Goal: Transaction & Acquisition: Purchase product/service

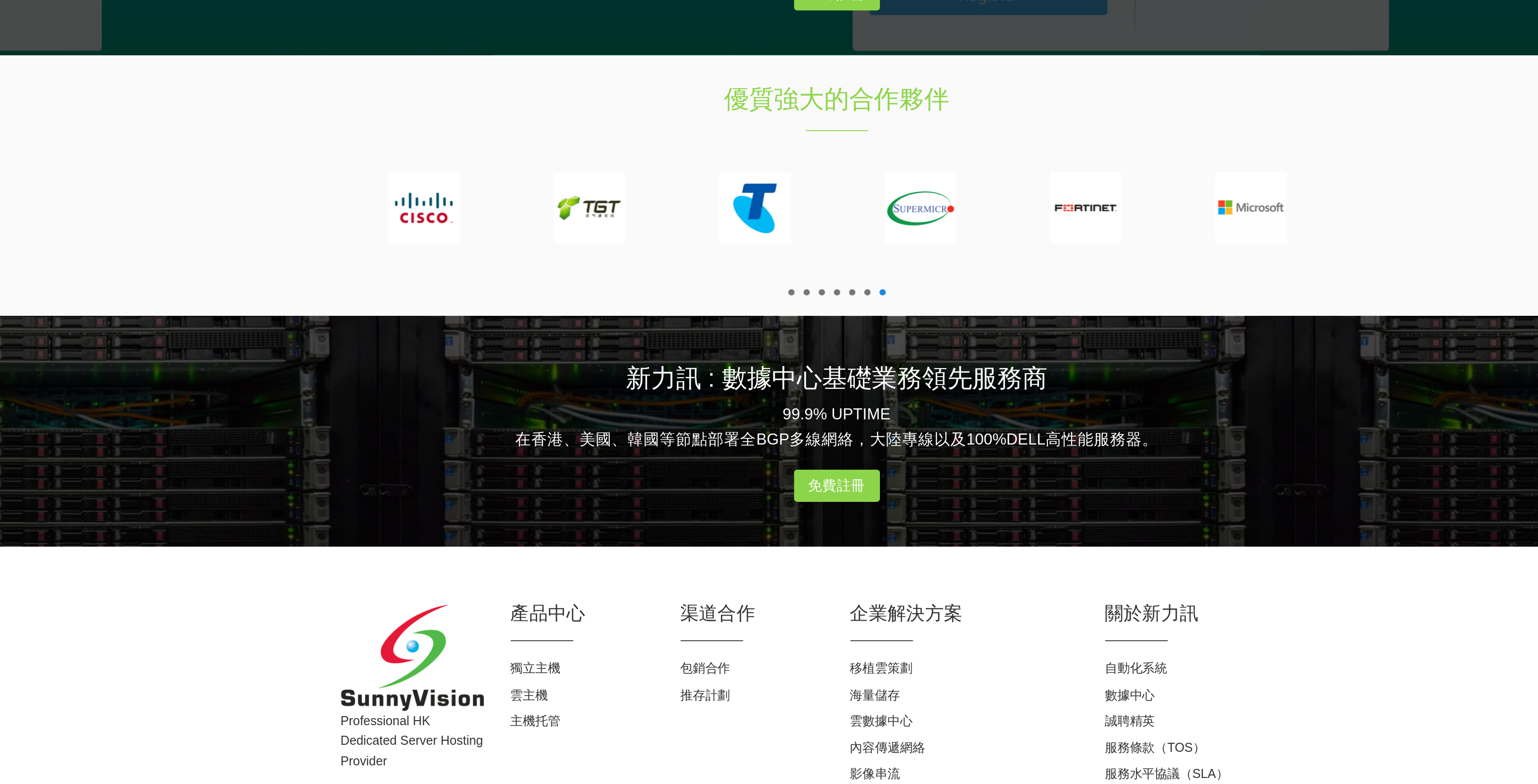
scroll to position [783, 0]
click at [600, 730] on link "雲主機" at bounding box center [596, 733] width 21 height 8
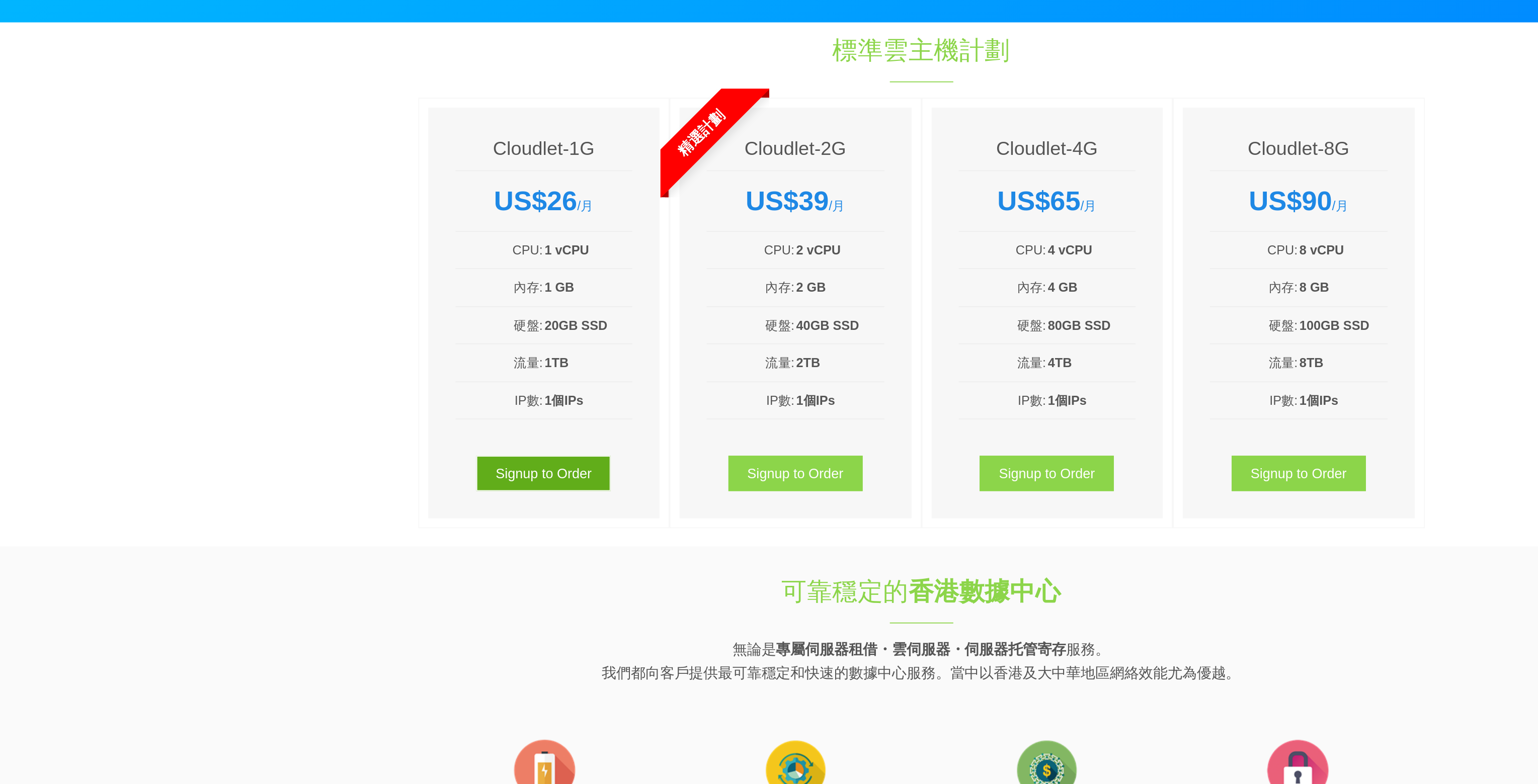
click at [583, 357] on link "Signup to Order" at bounding box center [559, 360] width 75 height 20
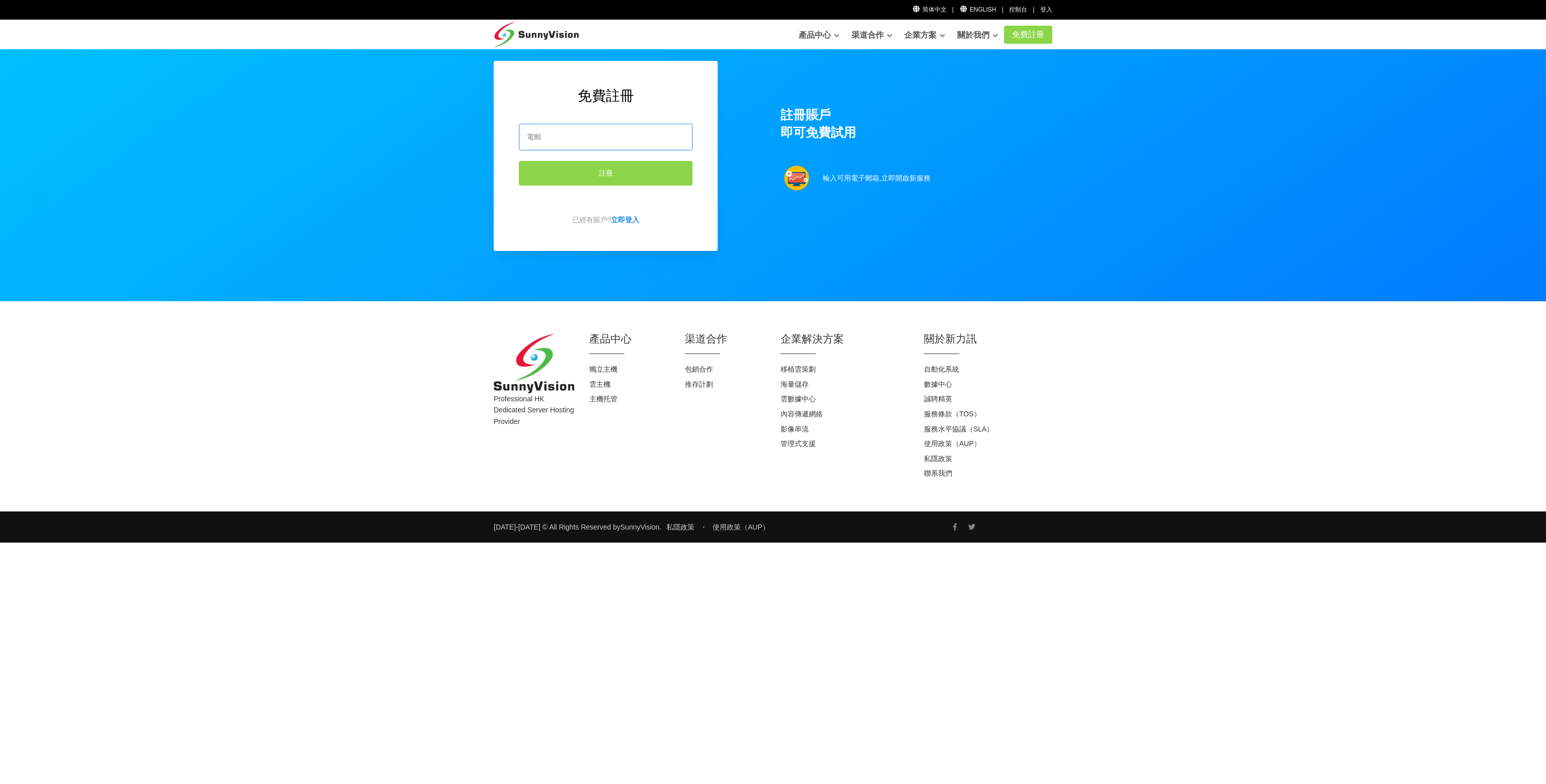
click at [647, 131] on input "email" at bounding box center [605, 137] width 173 height 26
type input "ylmw0131@gmail.com"
click at [618, 177] on button "註冊" at bounding box center [605, 173] width 173 height 25
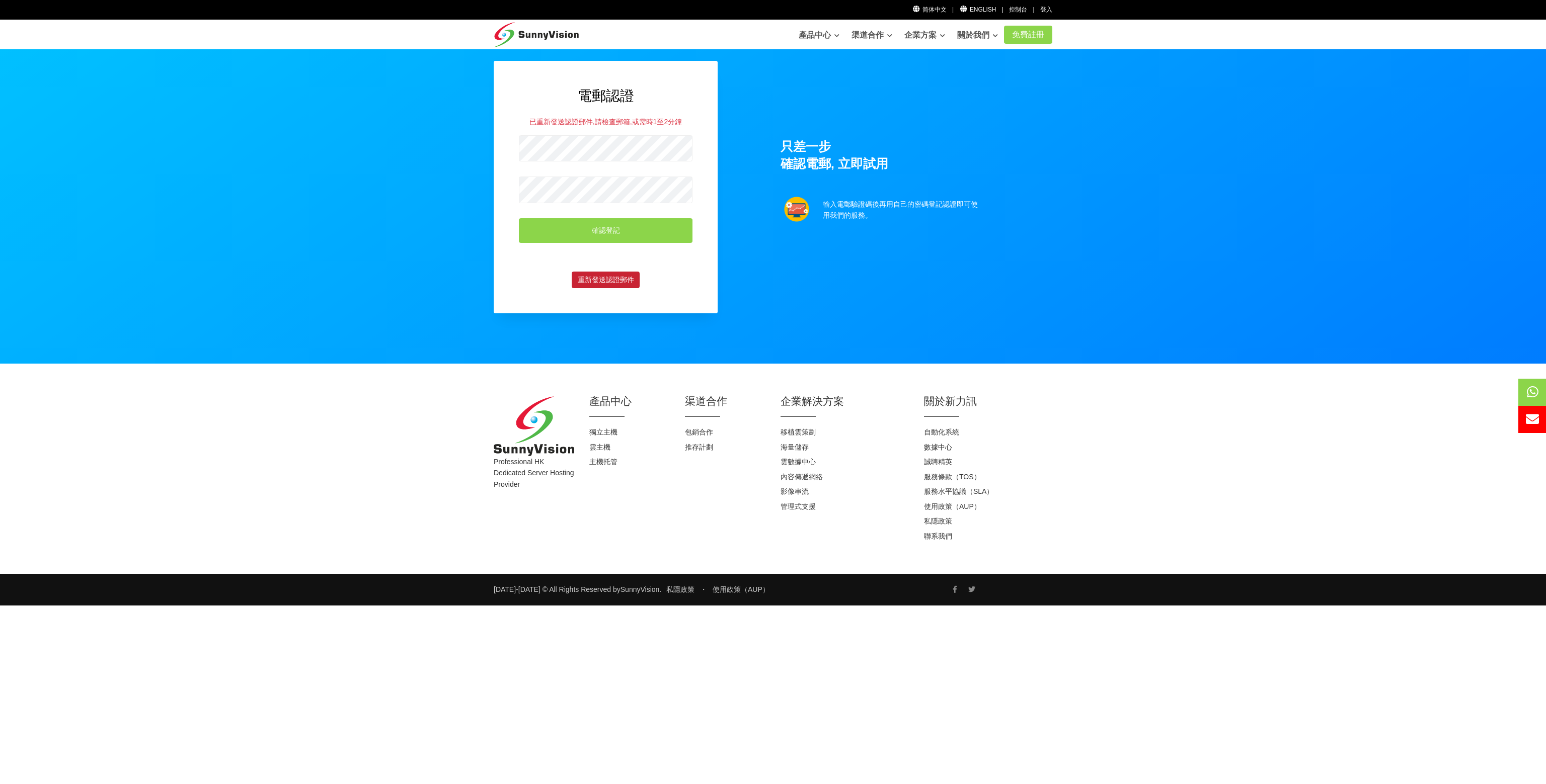
click at [621, 285] on button "重新發送認證郵件" at bounding box center [605, 280] width 68 height 17
click at [626, 225] on button "確認登記" at bounding box center [605, 230] width 173 height 25
click at [435, 141] on section "電郵認證 驗證碼錯誤, 認證失敗。 確認登記 重新發送認證郵件 只差一步 確認電郵, 立即試用 輸入電郵驗證碼後再用自己的密碼登記認證即可使用我們的服務。" at bounding box center [773, 182] width 1546 height 364
click at [451, 135] on section "電郵認證 驗證碼錯誤, 認證失敗。 確認登記 重新發送認證郵件 只差一步 確認電郵, 立即試用 輸入電郵驗證碼後再用自己的密碼登記認證即可使用我們的服務。" at bounding box center [773, 182] width 1546 height 364
click at [593, 221] on button "確認登記" at bounding box center [605, 230] width 173 height 25
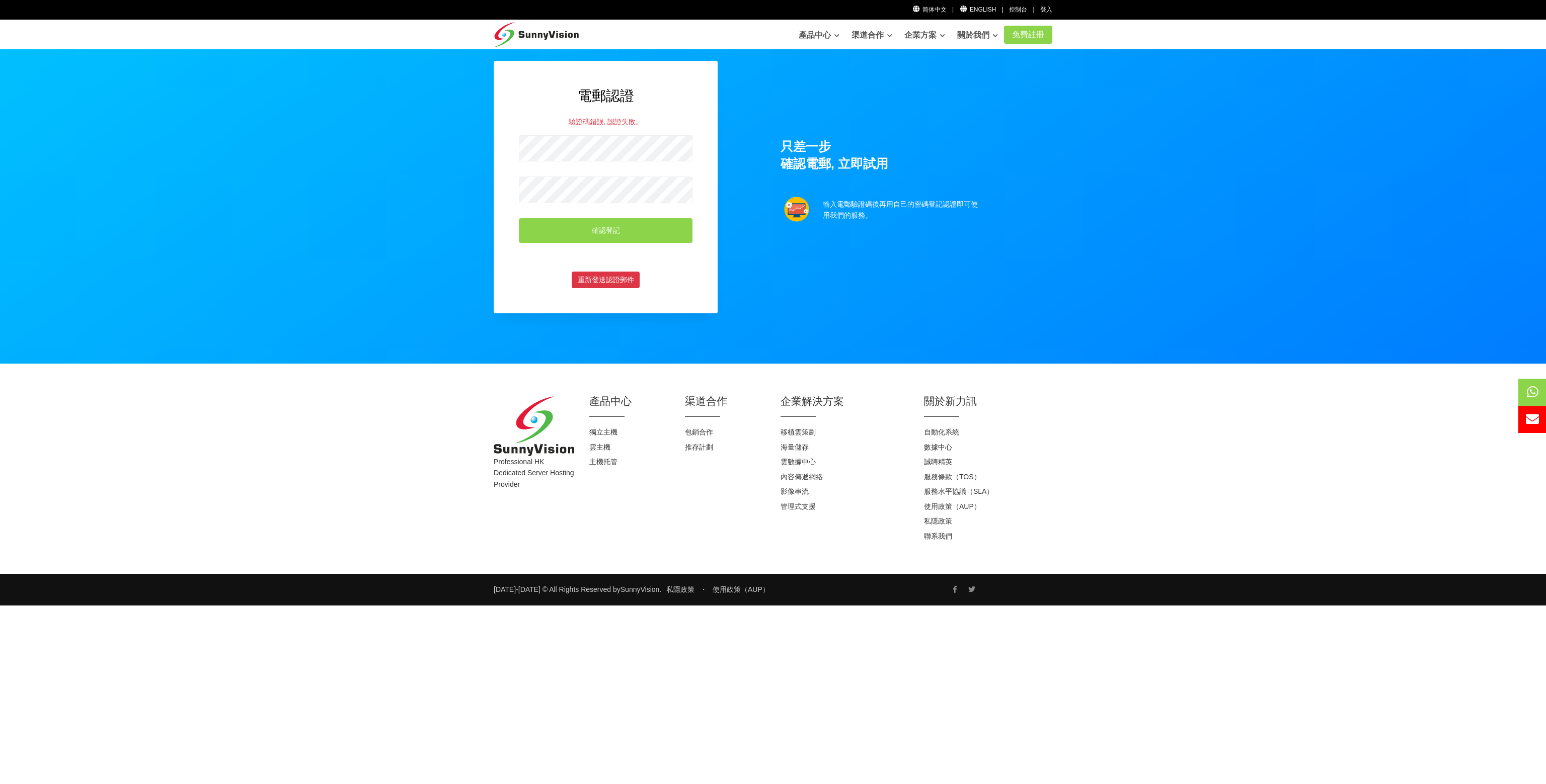
click at [373, 165] on section "電郵認證 驗證碼錯誤, 認證失敗。 確認登記 重新發送認證郵件 只差一步 確認電郵, 立即試用 輸入電郵驗證碼後再用自己的密碼登記認證即可使用我們的服務。" at bounding box center [773, 182] width 1546 height 364
drag, startPoint x: 628, startPoint y: 227, endPoint x: 977, endPoint y: 322, distance: 361.7
click at [628, 226] on button "確認登記" at bounding box center [605, 230] width 173 height 25
click at [526, 173] on form "確認登記" at bounding box center [605, 200] width 173 height 144
click at [453, 134] on section "電郵認證 驗證碼錯誤, 認證失敗。 確認登記 重新發送認證郵件 只差一步 確認電郵, 立即試用 輸入電郵驗證碼後再用自己的密碼登記認證即可使用我們的服務。" at bounding box center [773, 182] width 1546 height 364
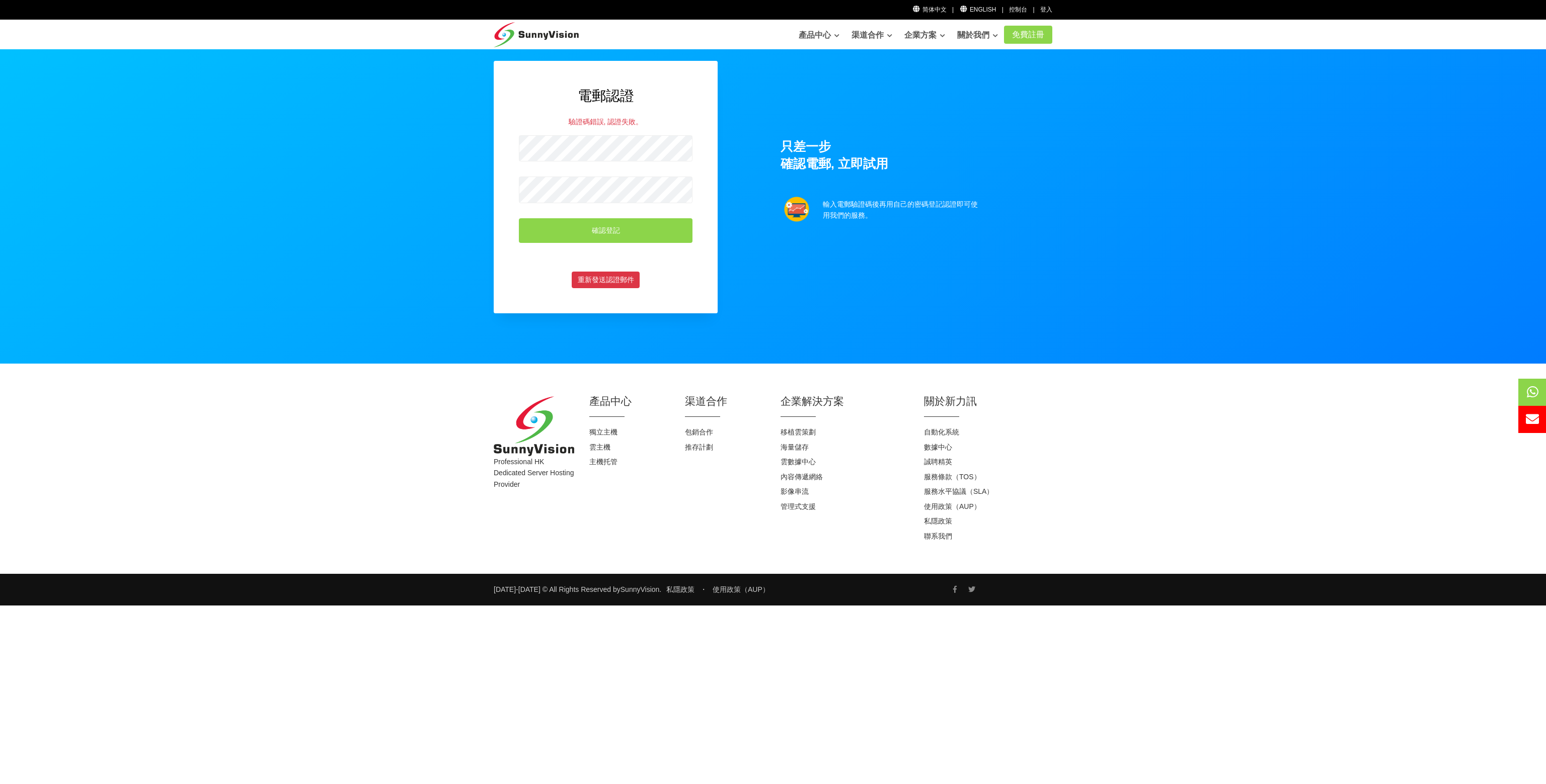
click at [380, 141] on section "電郵認證 驗證碼錯誤, 認證失敗。 確認登記 重新發送認證郵件 只差一步 確認電郵, 立即試用 輸入電郵驗證碼後再用自己的密碼登記認證即可使用我們的服務。" at bounding box center [773, 182] width 1546 height 364
drag, startPoint x: 642, startPoint y: 225, endPoint x: 666, endPoint y: 238, distance: 27.3
click at [642, 225] on button "確認登記" at bounding box center [605, 230] width 173 height 25
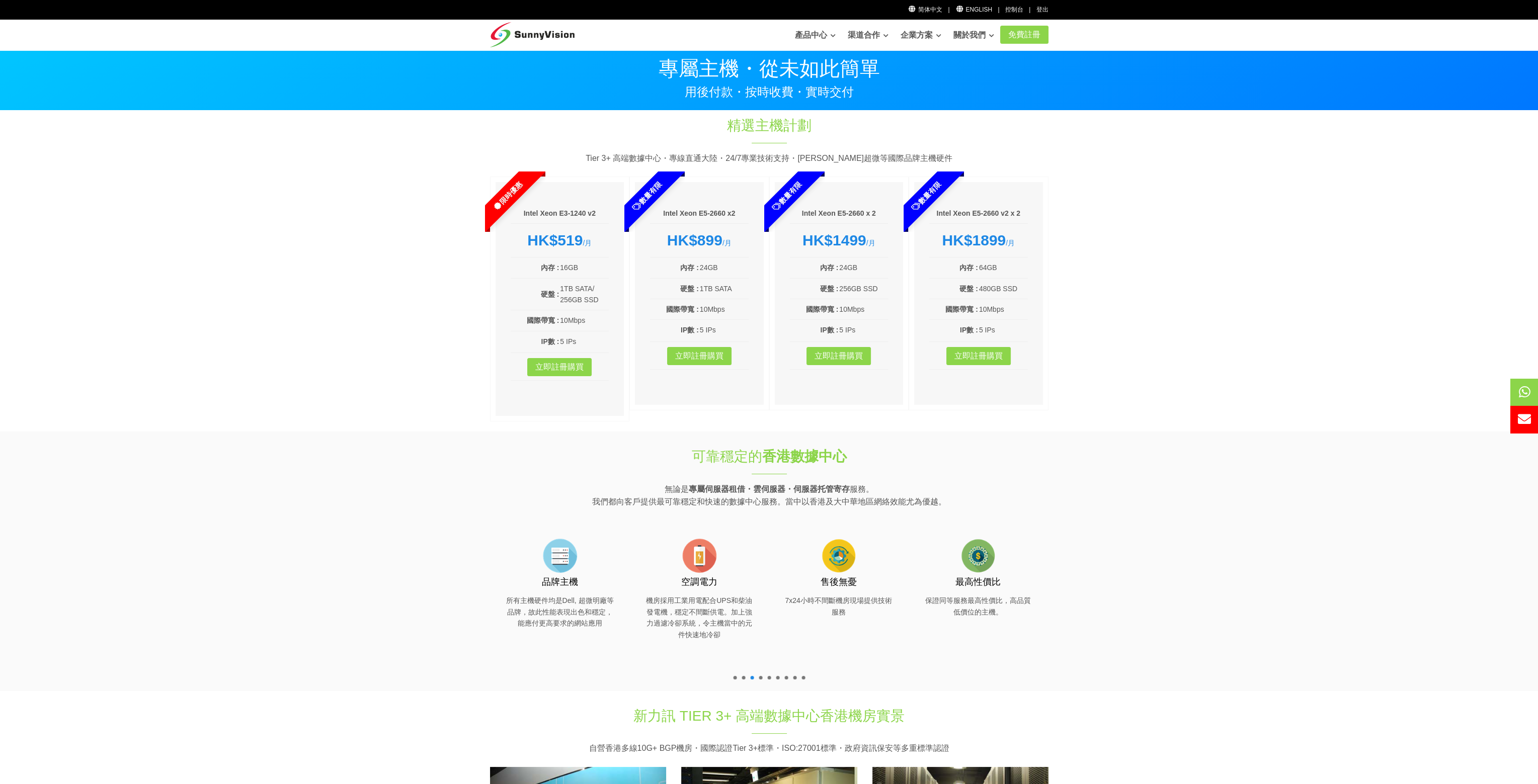
click at [1094, 410] on section "精選主機計劃 Tier 3+ 高端數據中心・專線直通大陸・24/7專業技術支持・戴爾超微等國際品牌主機硬件 限時優惠 Intel Xeon E3-1240 v…" at bounding box center [769, 271] width 1538 height 321
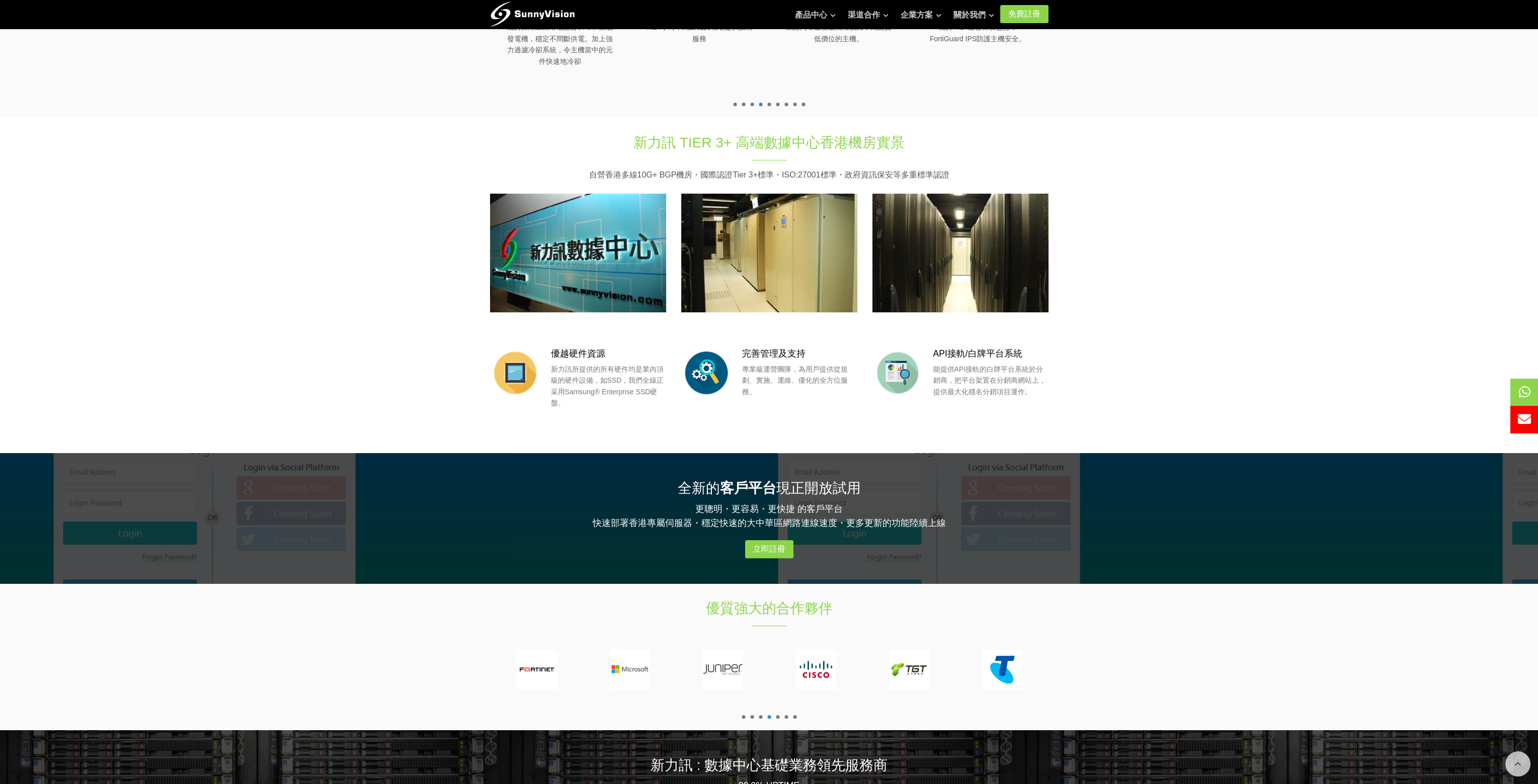
scroll to position [889, 0]
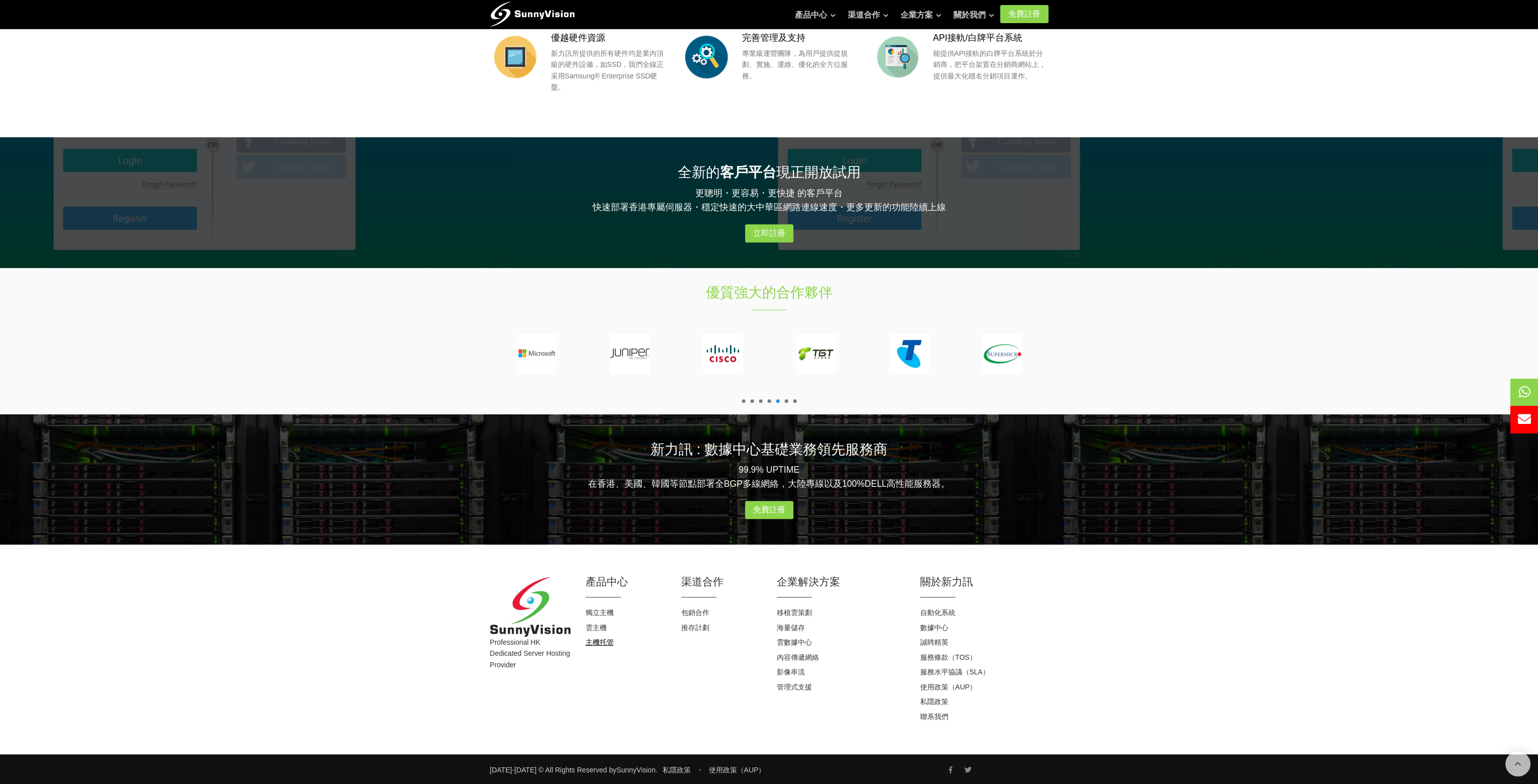
click at [602, 643] on link "主機托管" at bounding box center [599, 641] width 28 height 8
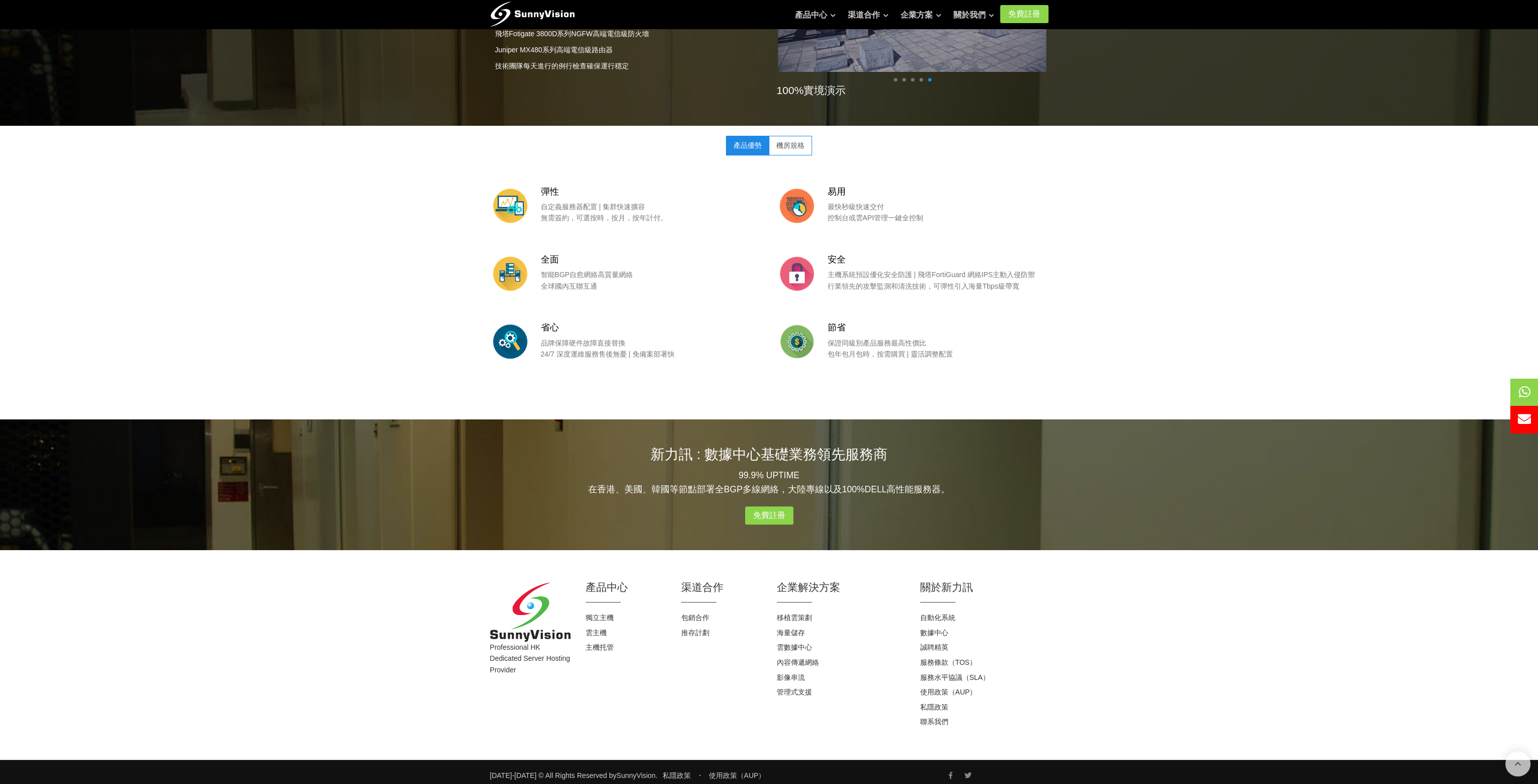
scroll to position [659, 0]
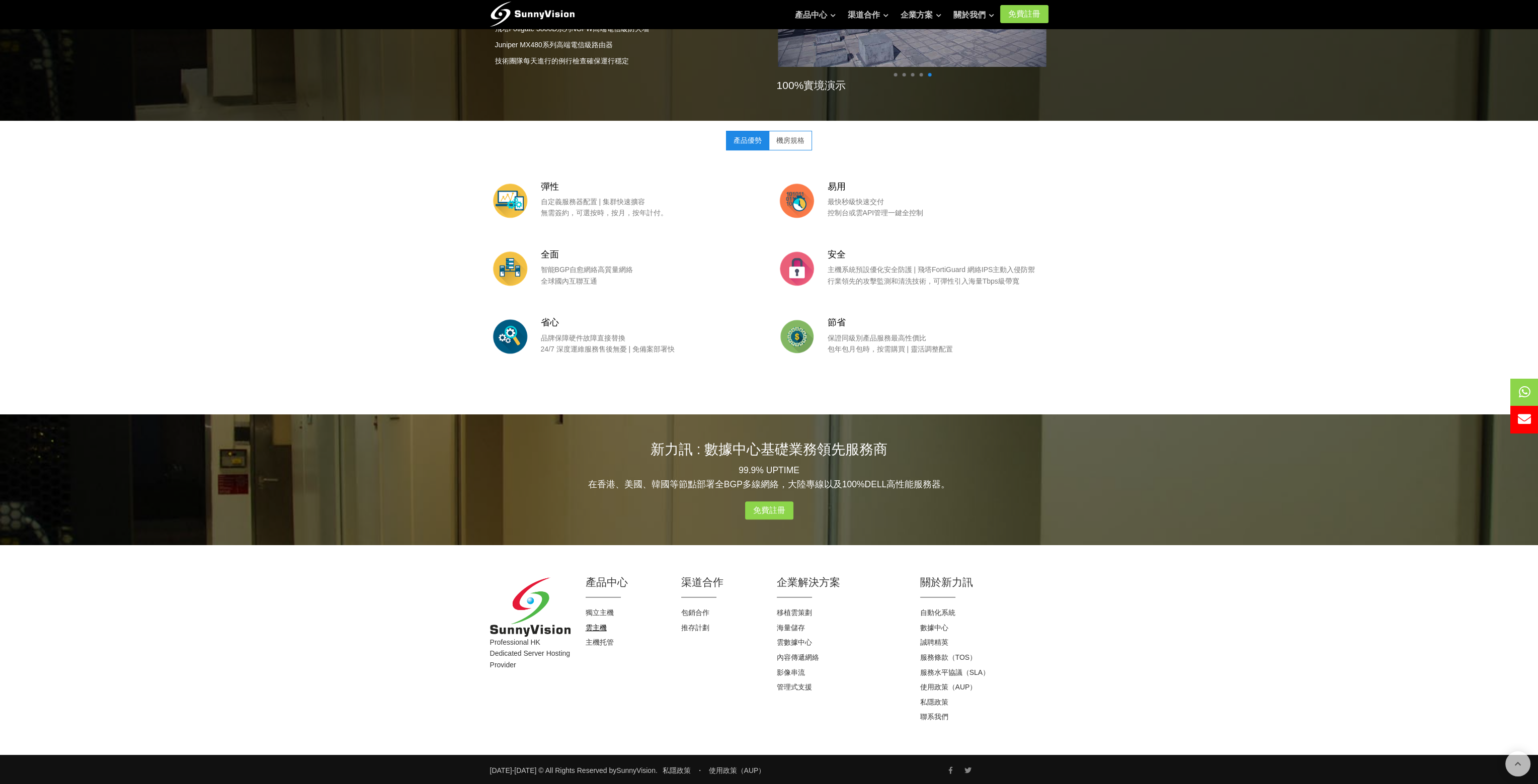
click at [599, 624] on link "雲主機" at bounding box center [596, 627] width 21 height 8
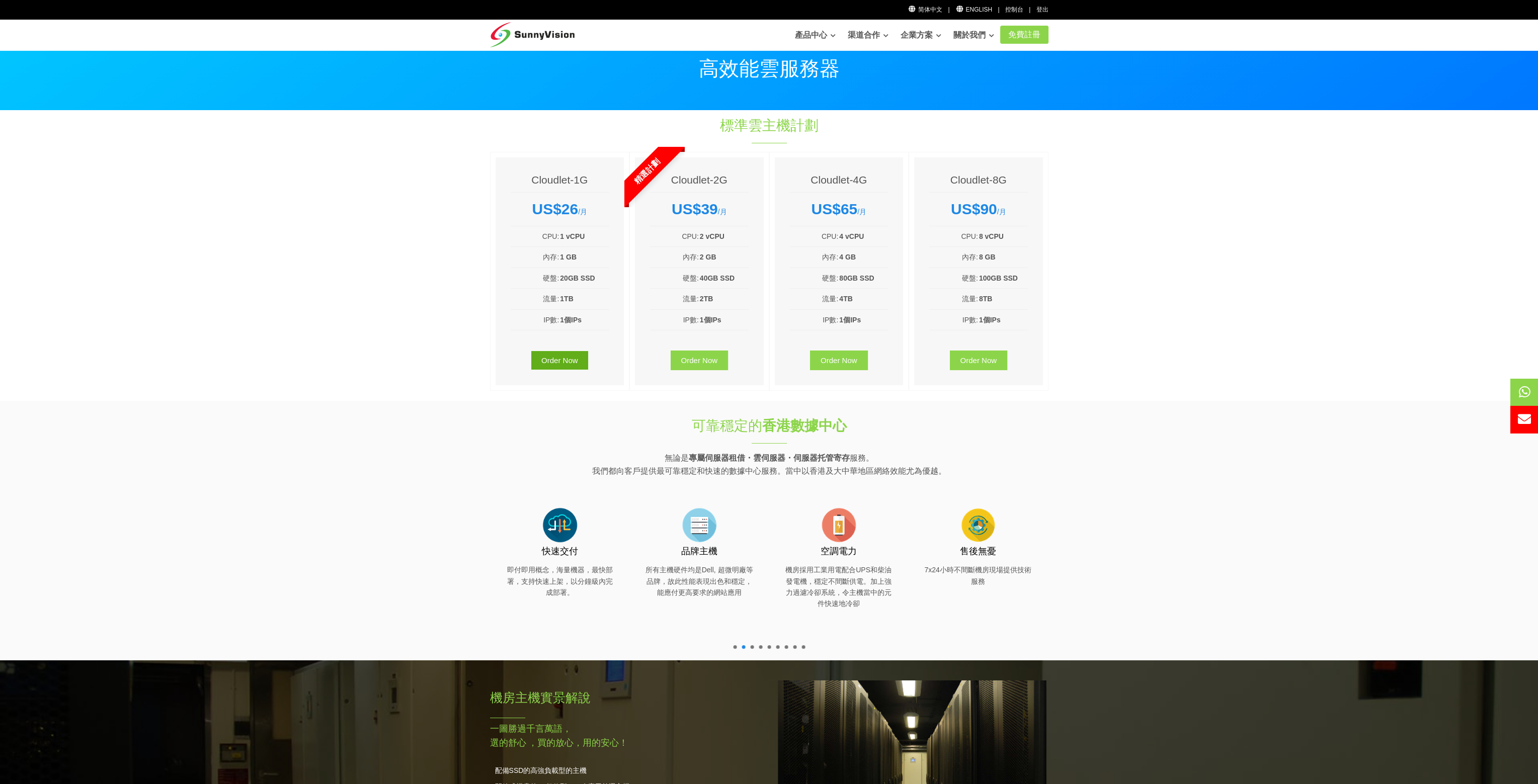
click at [570, 361] on link "Order Now" at bounding box center [559, 360] width 58 height 20
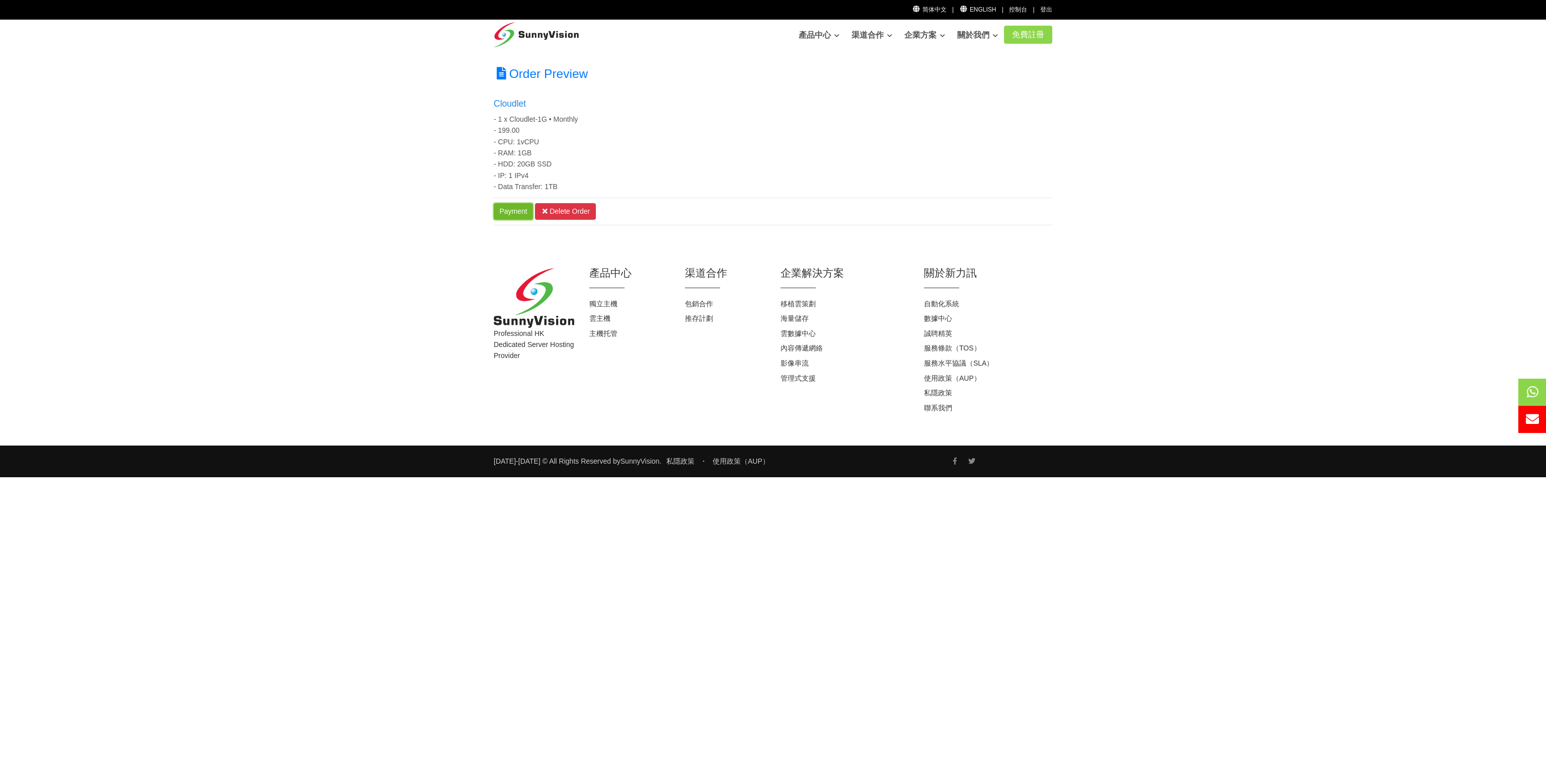
click at [513, 213] on link "Payment" at bounding box center [513, 211] width 39 height 17
click at [1020, 13] on div "控制台" at bounding box center [1017, 9] width 18 height 9
click at [1020, 14] on div "简体中文 | English | 控制台 | 登出" at bounding box center [773, 9] width 1546 height 20
click at [1017, 11] on div "控制台" at bounding box center [1017, 9] width 18 height 9
click at [520, 212] on link "Payment" at bounding box center [513, 211] width 39 height 17
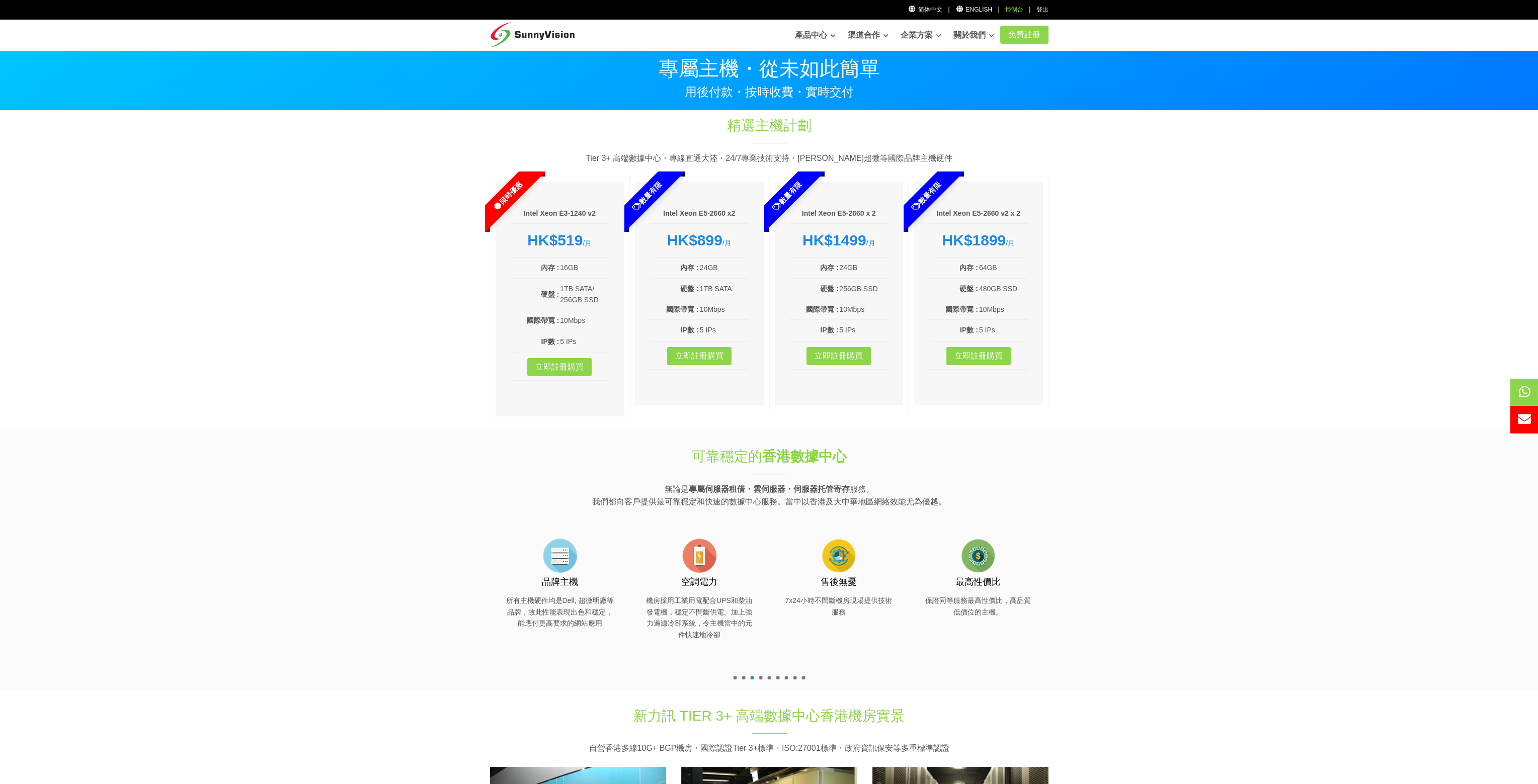
click at [1014, 6] on div "控制台" at bounding box center [1013, 9] width 18 height 9
click at [1019, 9] on div "控制台" at bounding box center [1013, 9] width 18 height 9
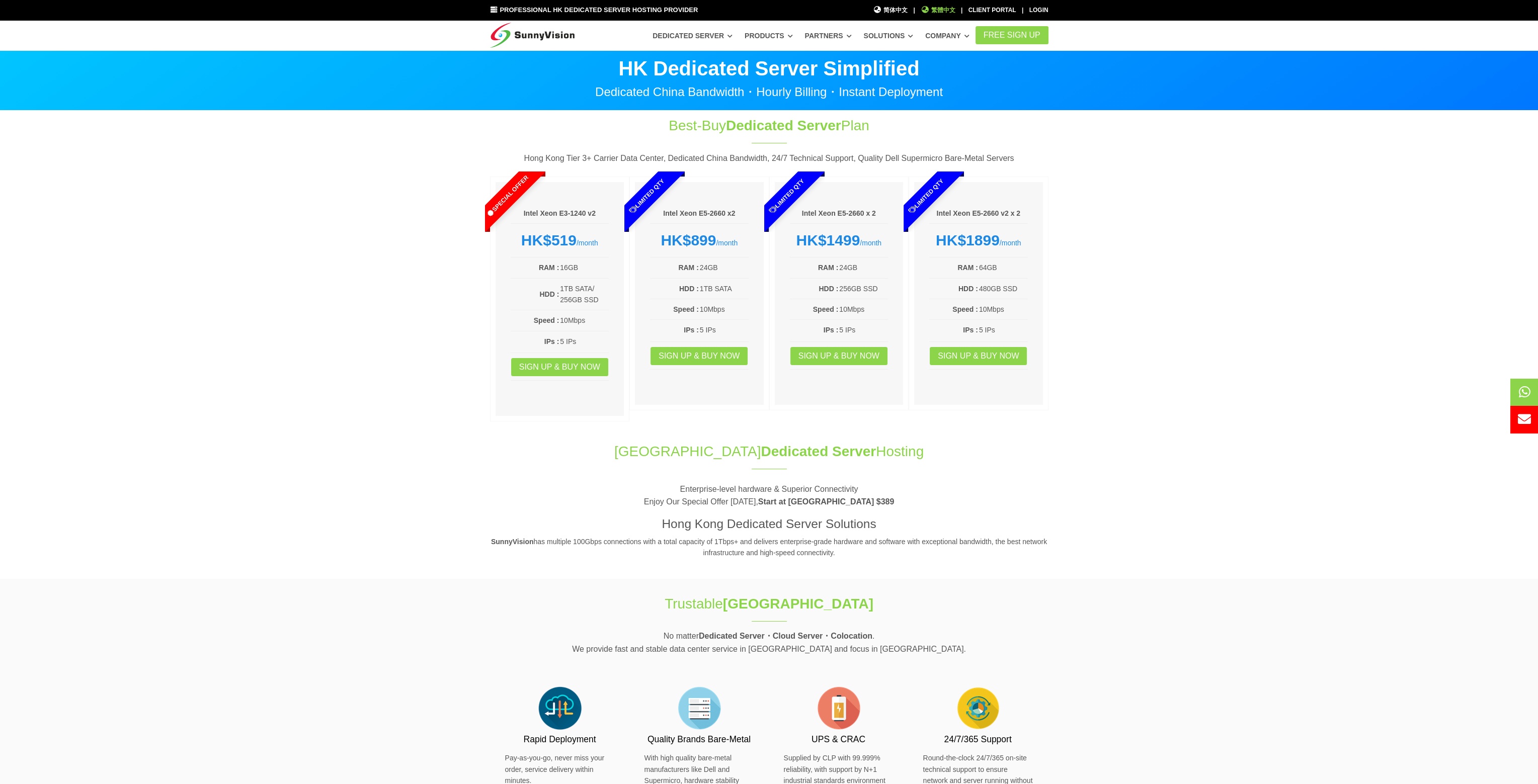
click at [946, 10] on span "繁體中文" at bounding box center [938, 10] width 35 height 9
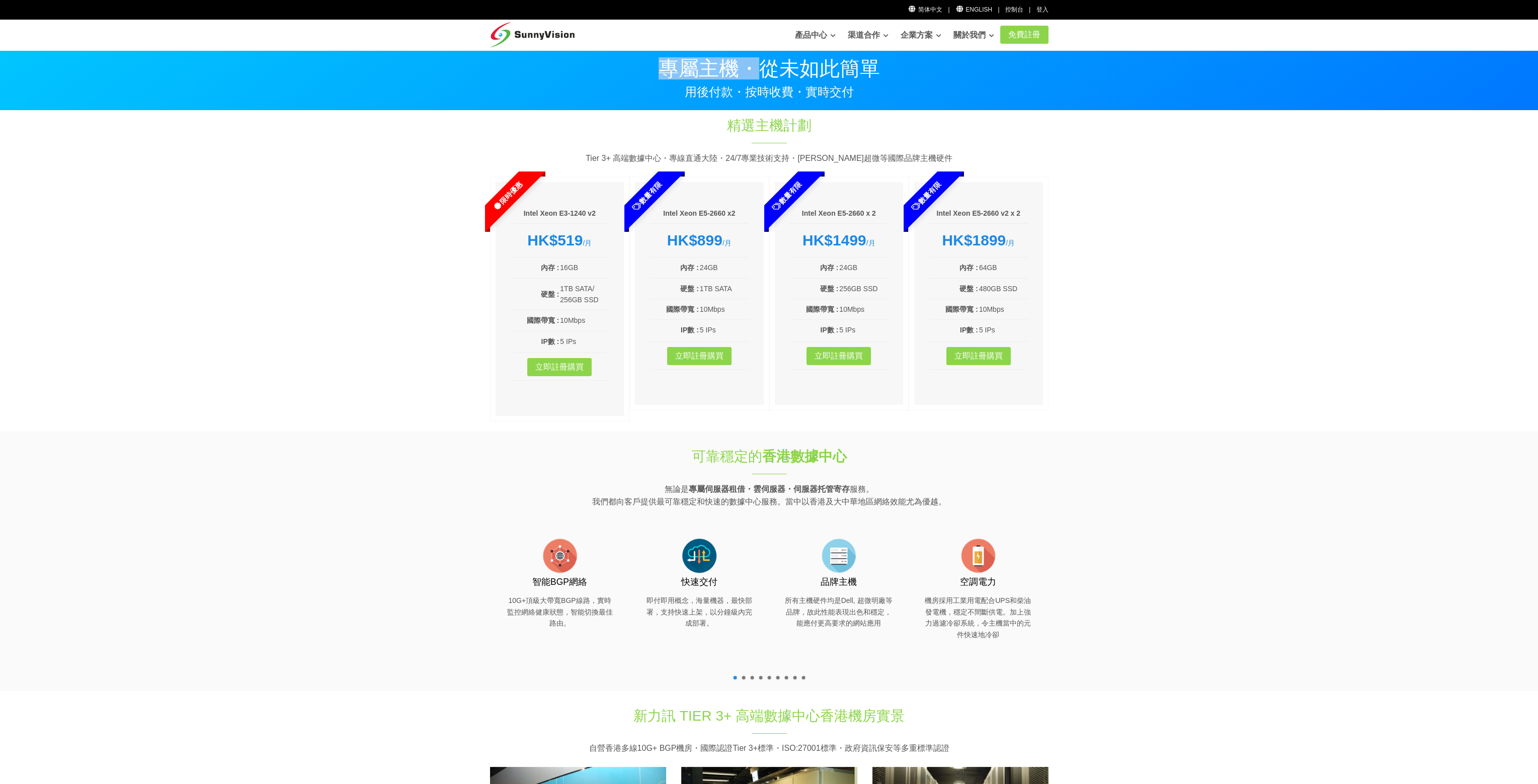
drag, startPoint x: 665, startPoint y: 58, endPoint x: 761, endPoint y: 61, distance: 96.0
click at [761, 61] on p "專屬主機・從未如此簡單" at bounding box center [769, 69] width 559 height 20
click at [763, 62] on p "專屬主機・從未如此簡單" at bounding box center [769, 69] width 559 height 20
click at [765, 70] on p "專屬主機・從未如此簡單" at bounding box center [769, 69] width 559 height 20
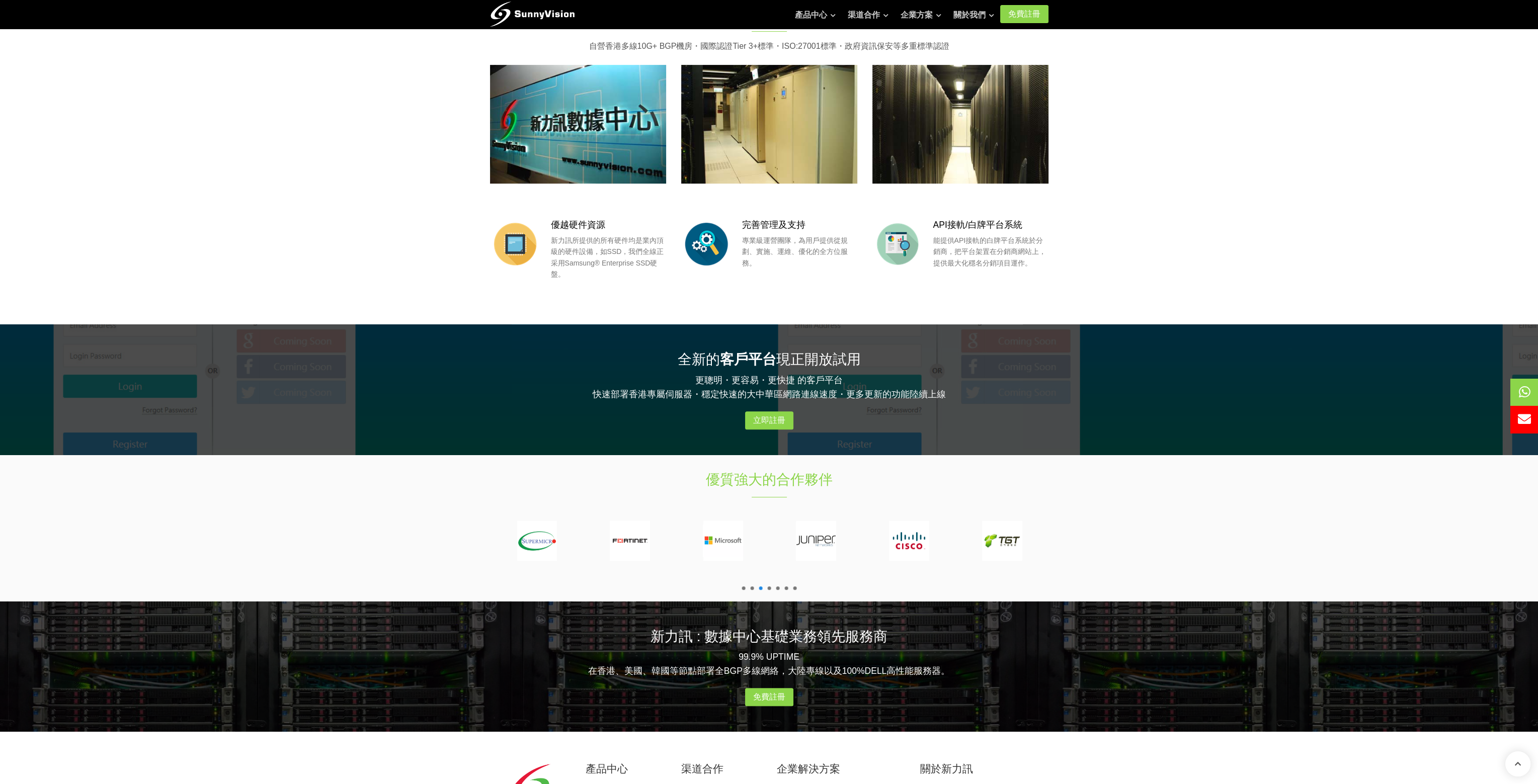
scroll to position [889, 0]
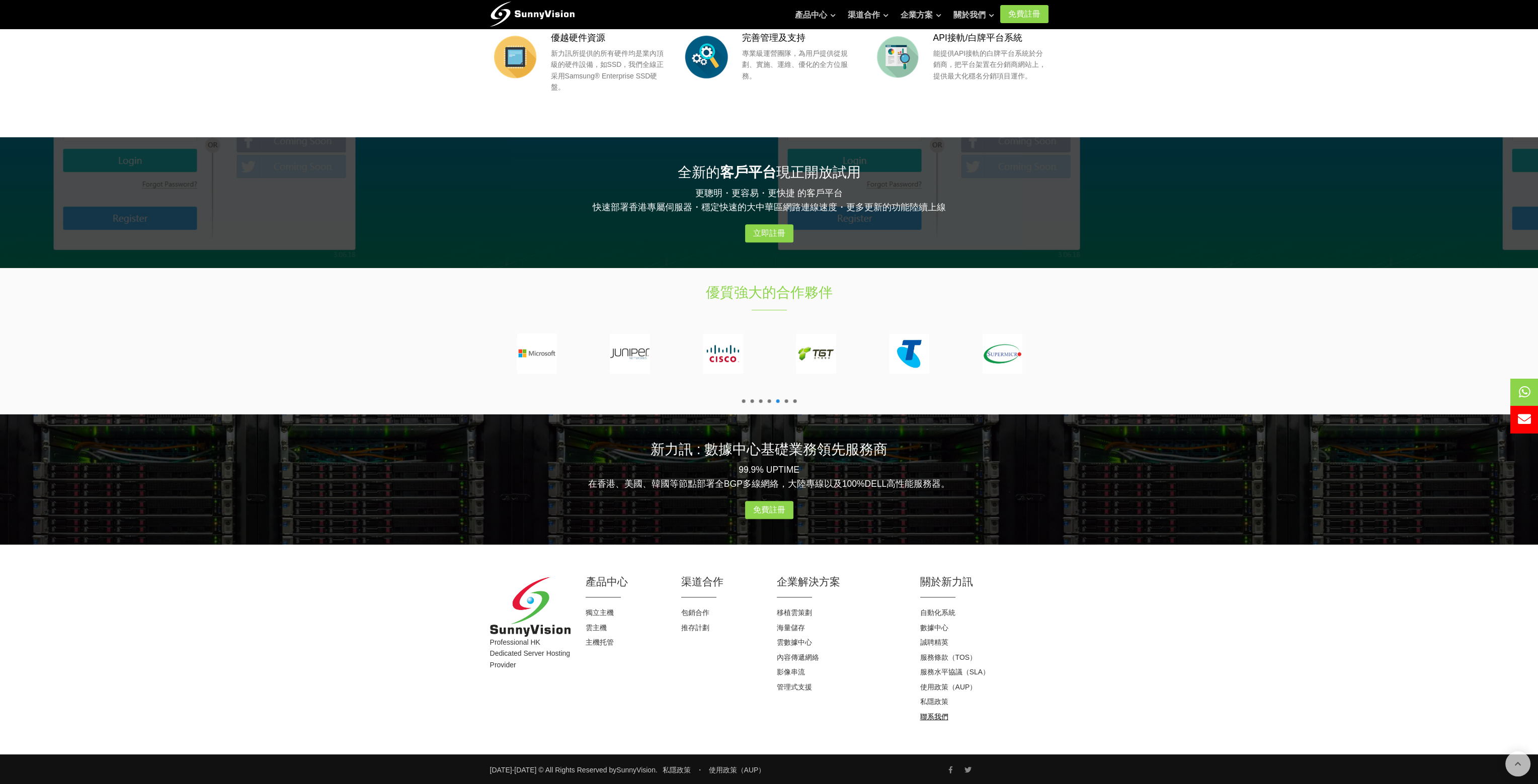
click at [935, 715] on link "聯系我們" at bounding box center [934, 716] width 28 height 8
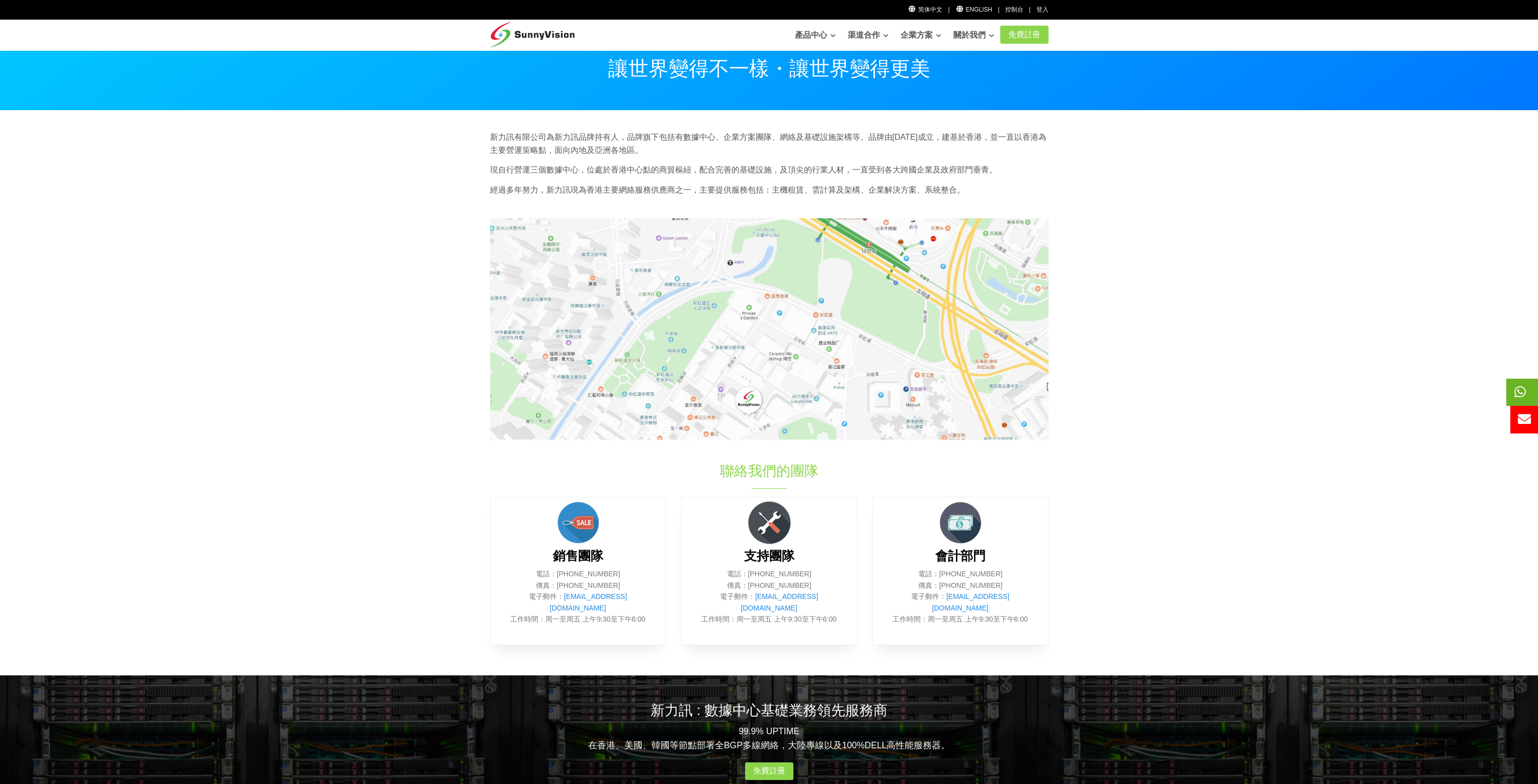
click at [1527, 394] on span at bounding box center [1538, 392] width 64 height 27
click at [1131, 468] on section "新力訊有限公司為新力訊品牌持有人，品牌旗下包括有數據中心、企業方案團隊、網絡及基礎設施架構等。品牌由1997年成立，建基於香港，並一直以香港為主要營運策略點，…" at bounding box center [769, 393] width 1538 height 565
drag, startPoint x: 831, startPoint y: 613, endPoint x: 755, endPoint y: 611, distance: 76.0
click at [755, 611] on p "電話：(852) 2802 0308 傳真：(852) 2802 0098 電子郵件： support@sunnyvision.com 工作時間：周一至周五 …" at bounding box center [769, 596] width 145 height 56
click at [754, 611] on p "電話：(852) 2802 0308 傳真：(852) 2802 0098 電子郵件： support@sunnyvision.com 工作時間：周一至周五 …" at bounding box center [769, 596] width 145 height 56
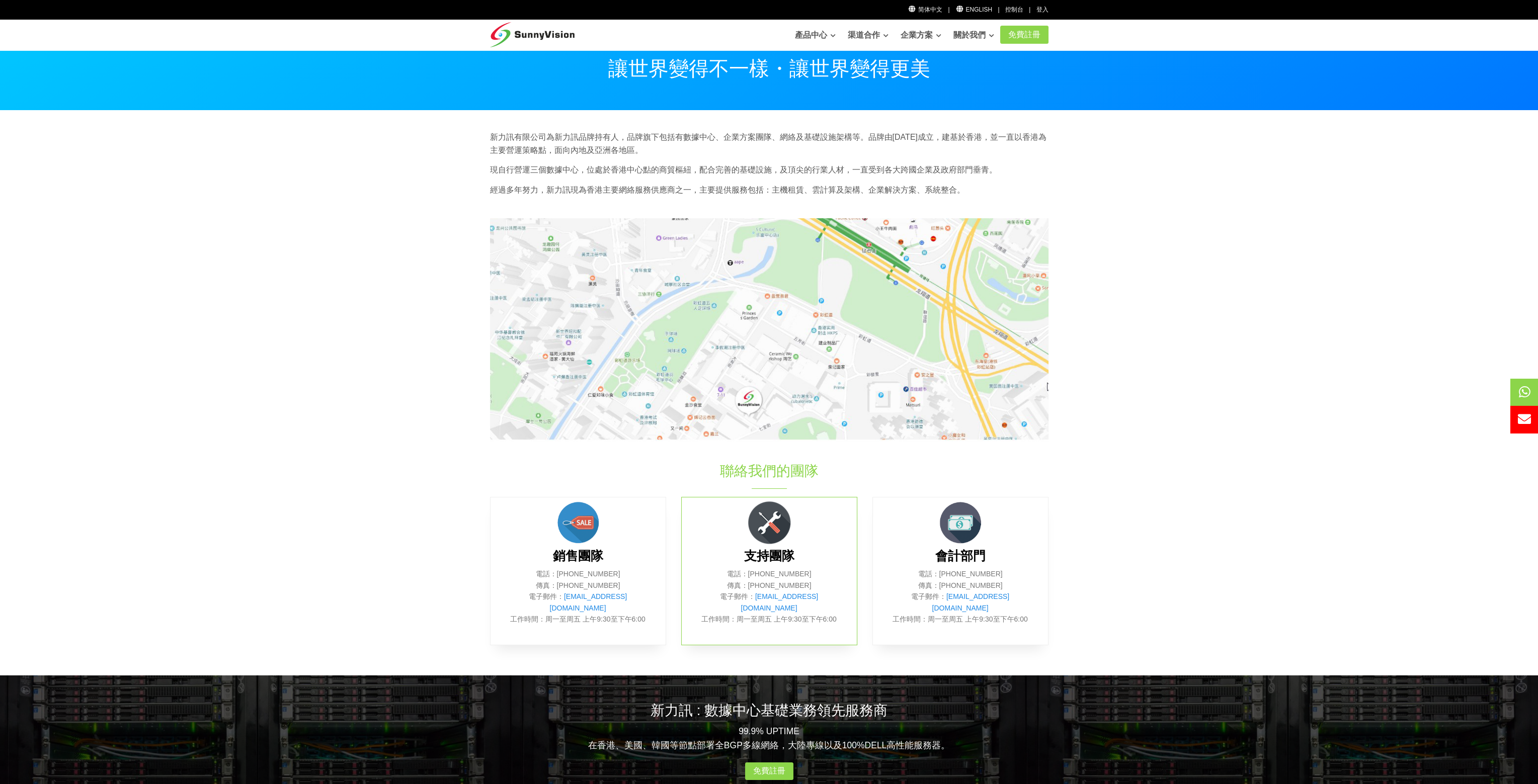
click at [740, 613] on div "支持團隊 電話：(852) 2802 0308 傳真：(852) 2802 0098 電子郵件： support@sunnyvision.com 工作時間：周…" at bounding box center [769, 571] width 176 height 148
drag, startPoint x: 728, startPoint y: 615, endPoint x: 847, endPoint y: 630, distance: 119.9
click at [847, 630] on div "支持團隊 電話：(852) 2802 0308 傳真：(852) 2802 0098 電子郵件： support@sunnyvision.com 工作時間：周…" at bounding box center [769, 571] width 176 height 148
click at [847, 631] on div "支持團隊 電話：(852) 2802 0308 傳真：(852) 2802 0098 電子郵件： support@sunnyvision.com 工作時間：周…" at bounding box center [769, 571] width 176 height 148
click at [847, 630] on div "支持團隊 電話：(852) 2802 0308 傳真：(852) 2802 0098 電子郵件： support@sunnyvision.com 工作時間：周…" at bounding box center [769, 571] width 176 height 148
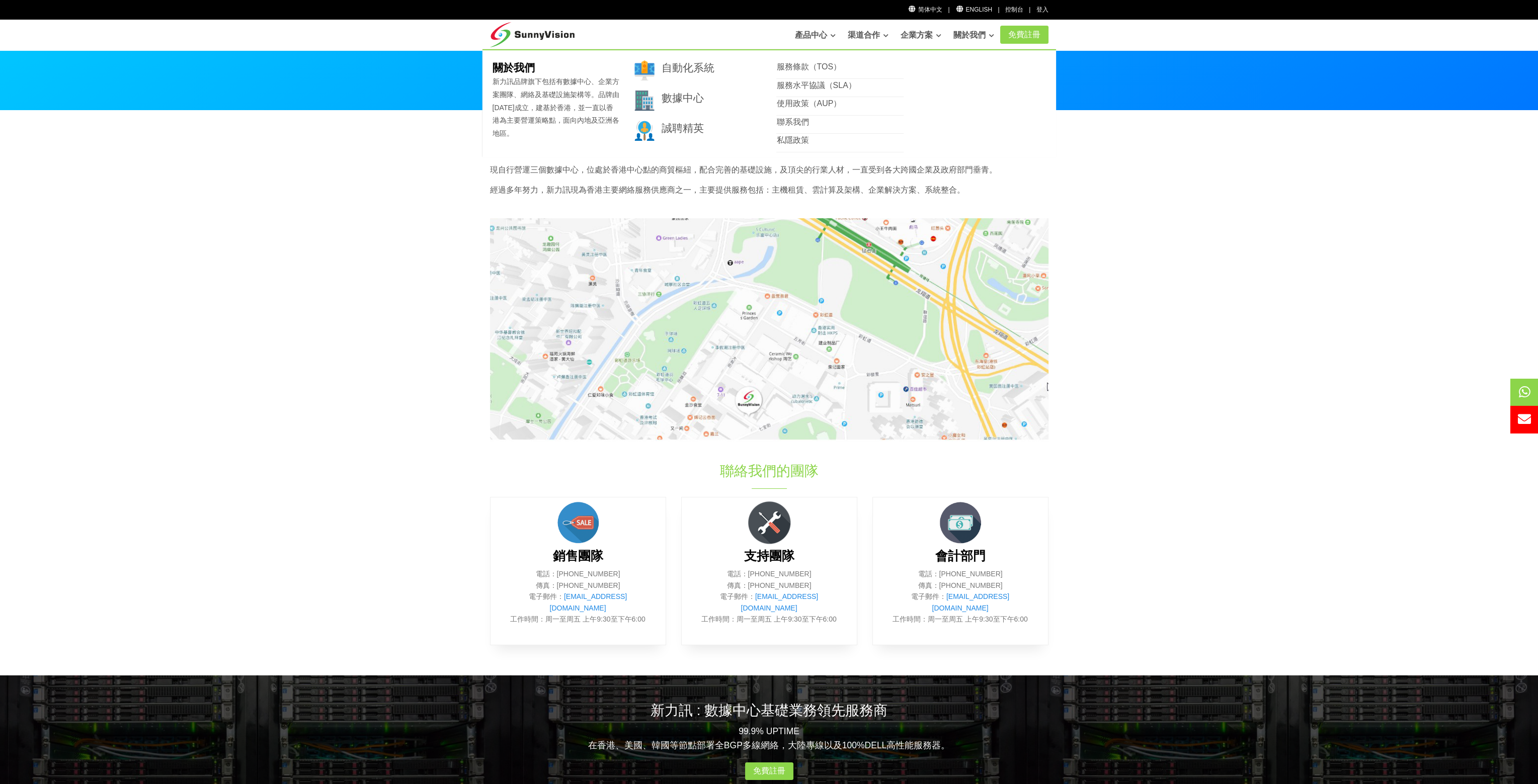
click at [980, 36] on link "關於我們" at bounding box center [974, 36] width 41 height 20
click at [1017, 36] on link "免費註冊" at bounding box center [1024, 34] width 48 height 18
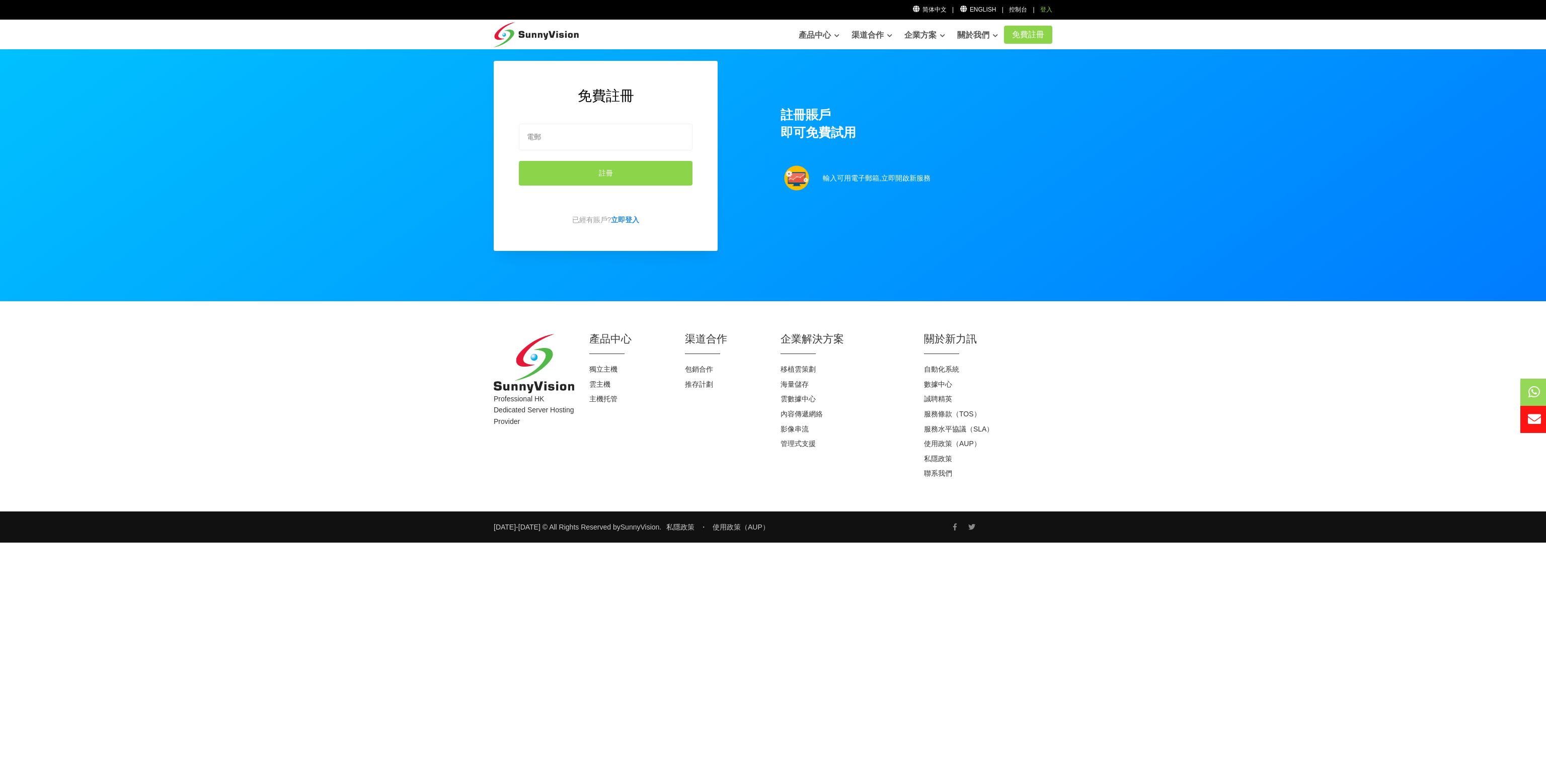
click at [1042, 9] on link "登入" at bounding box center [1046, 9] width 12 height 7
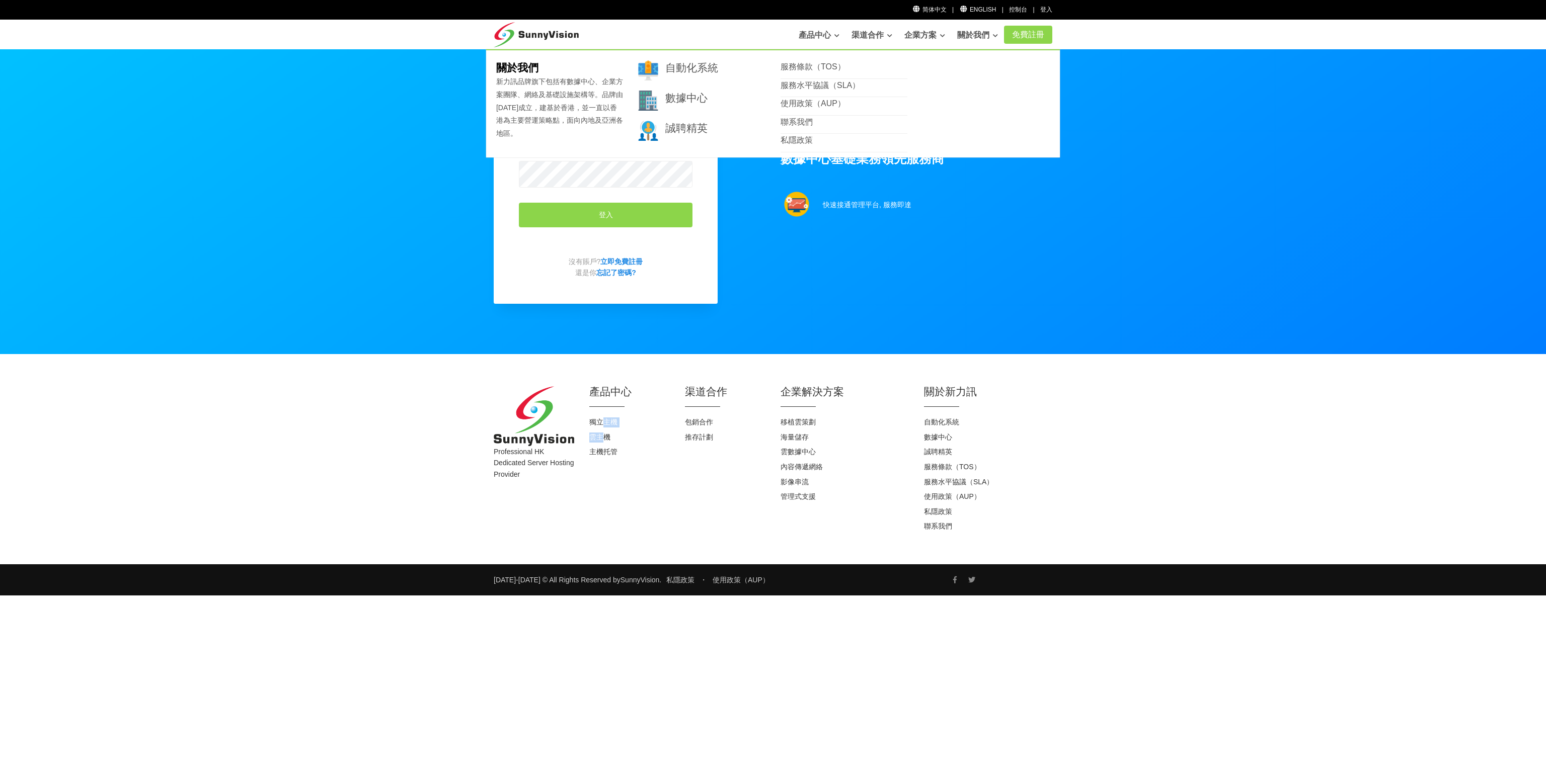
click at [606, 428] on li "獨立主機" at bounding box center [629, 423] width 81 height 15
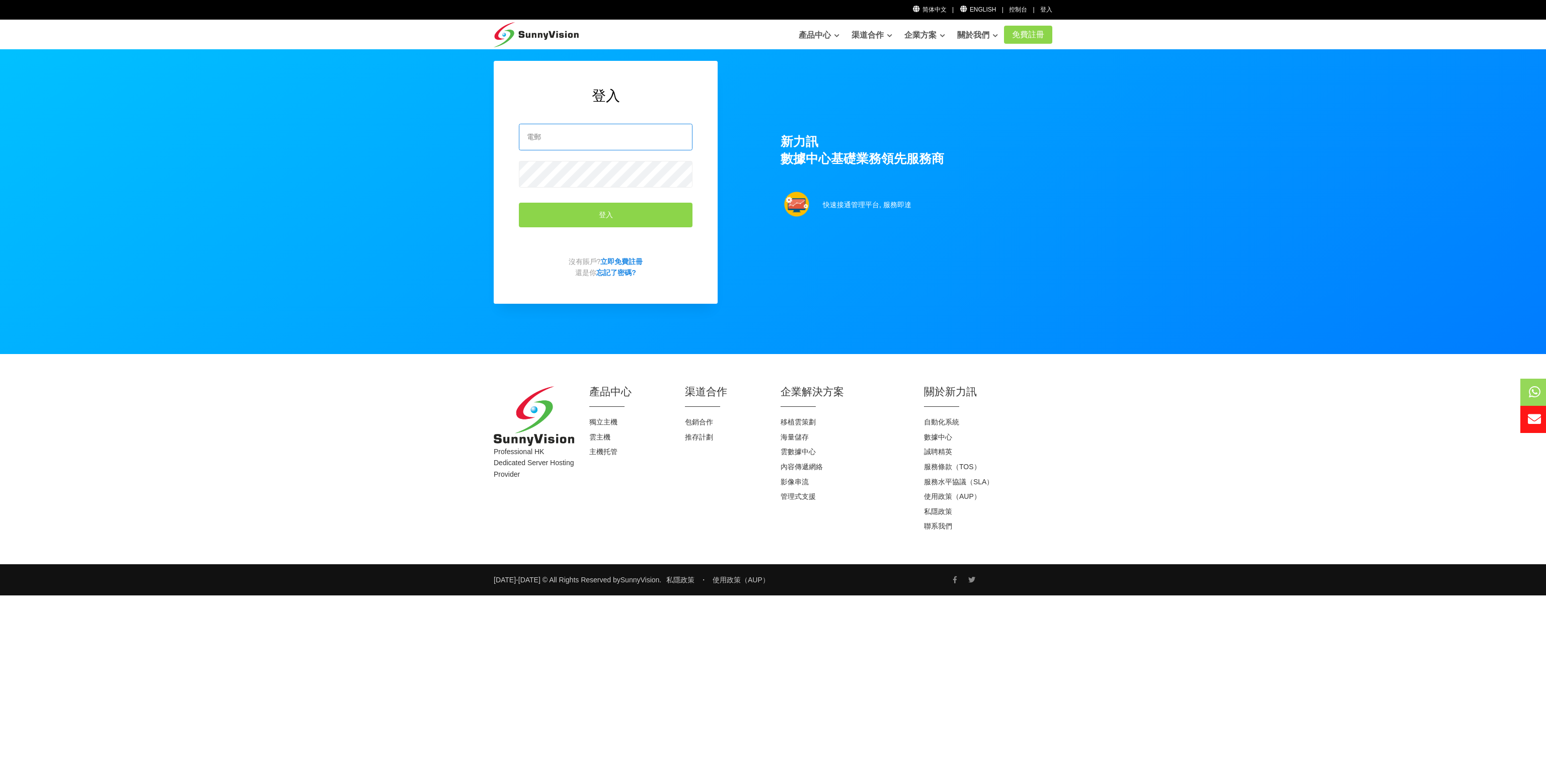
click at [574, 137] on input "email" at bounding box center [605, 137] width 173 height 26
type input "[EMAIL_ADDRESS][DOMAIN_NAME]"
click at [593, 204] on button "登入" at bounding box center [605, 215] width 173 height 25
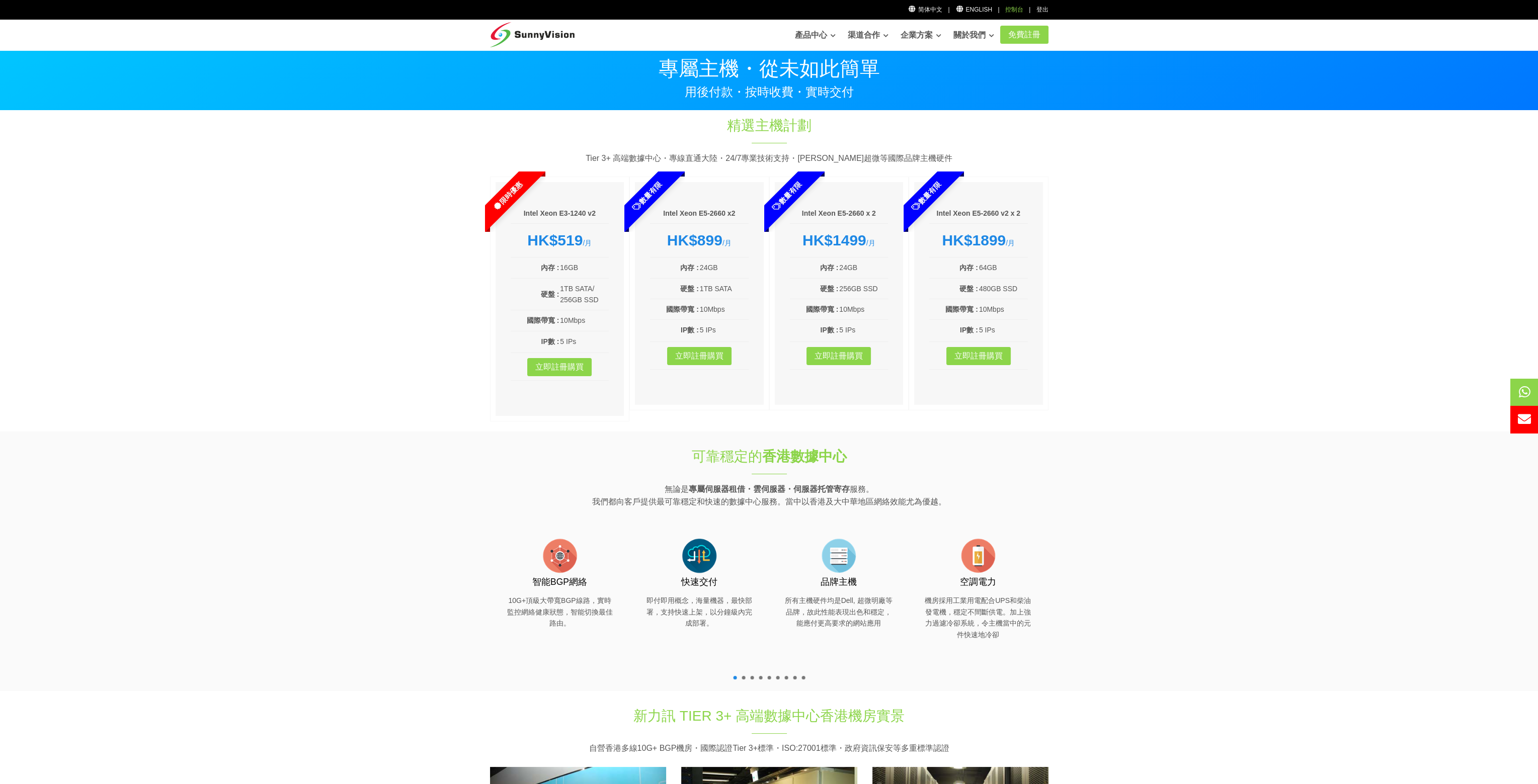
click at [1017, 10] on div "控制台" at bounding box center [1013, 9] width 18 height 9
click at [1018, 10] on div "控制台" at bounding box center [1013, 9] width 18 height 9
click at [1016, 8] on div "控制台" at bounding box center [1013, 9] width 18 height 9
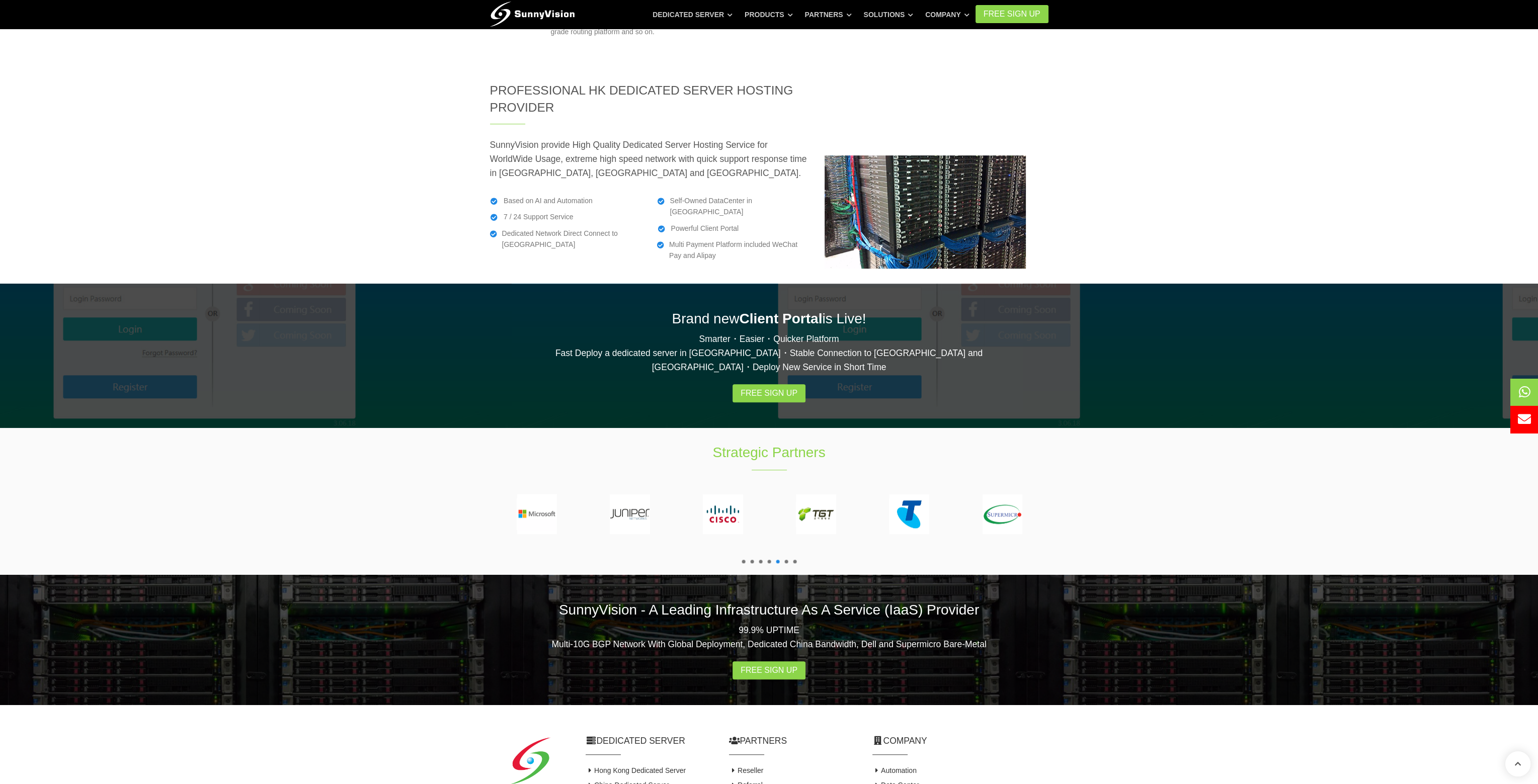
scroll to position [1566, 0]
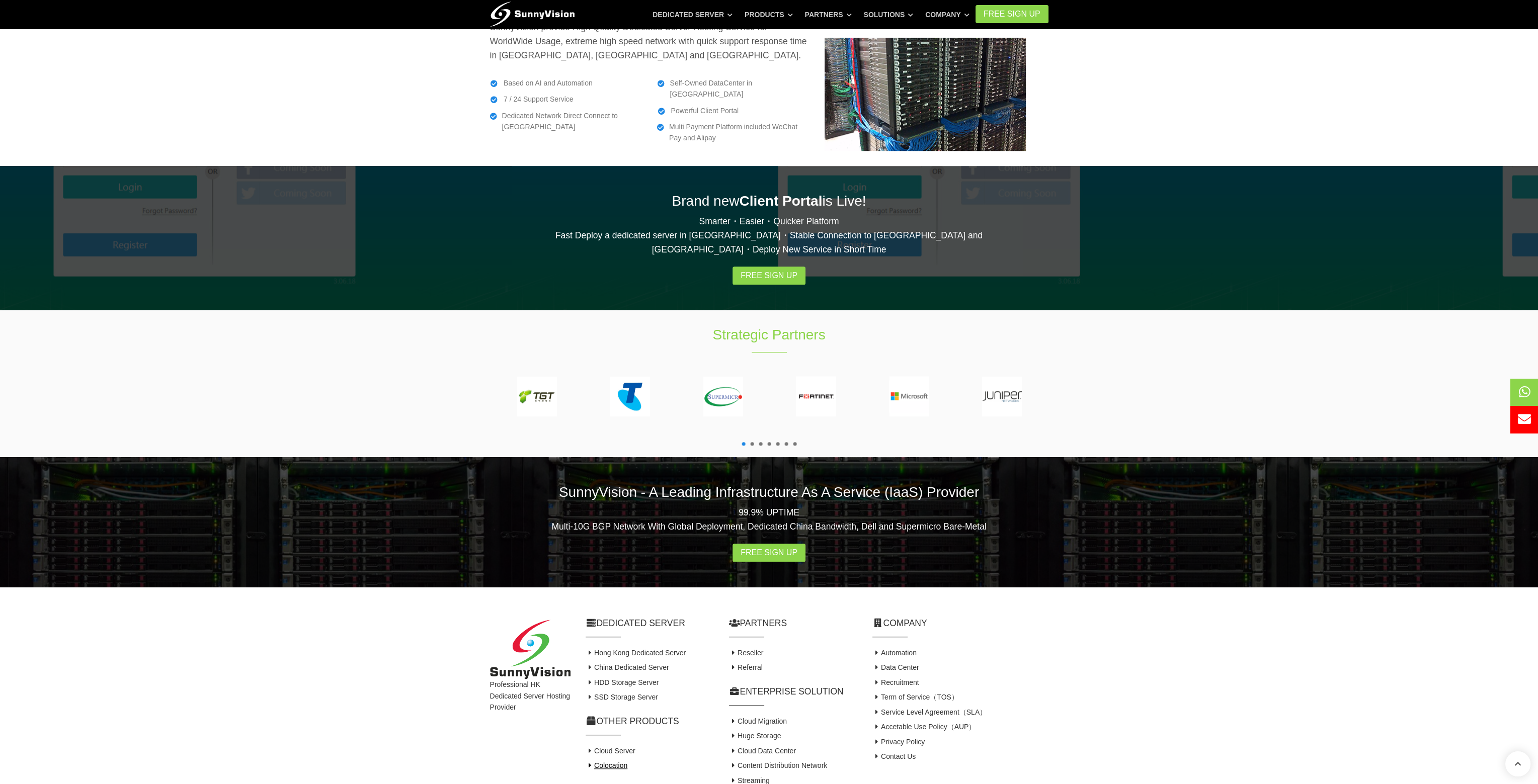
click at [620, 761] on link "Colocation" at bounding box center [607, 764] width 42 height 8
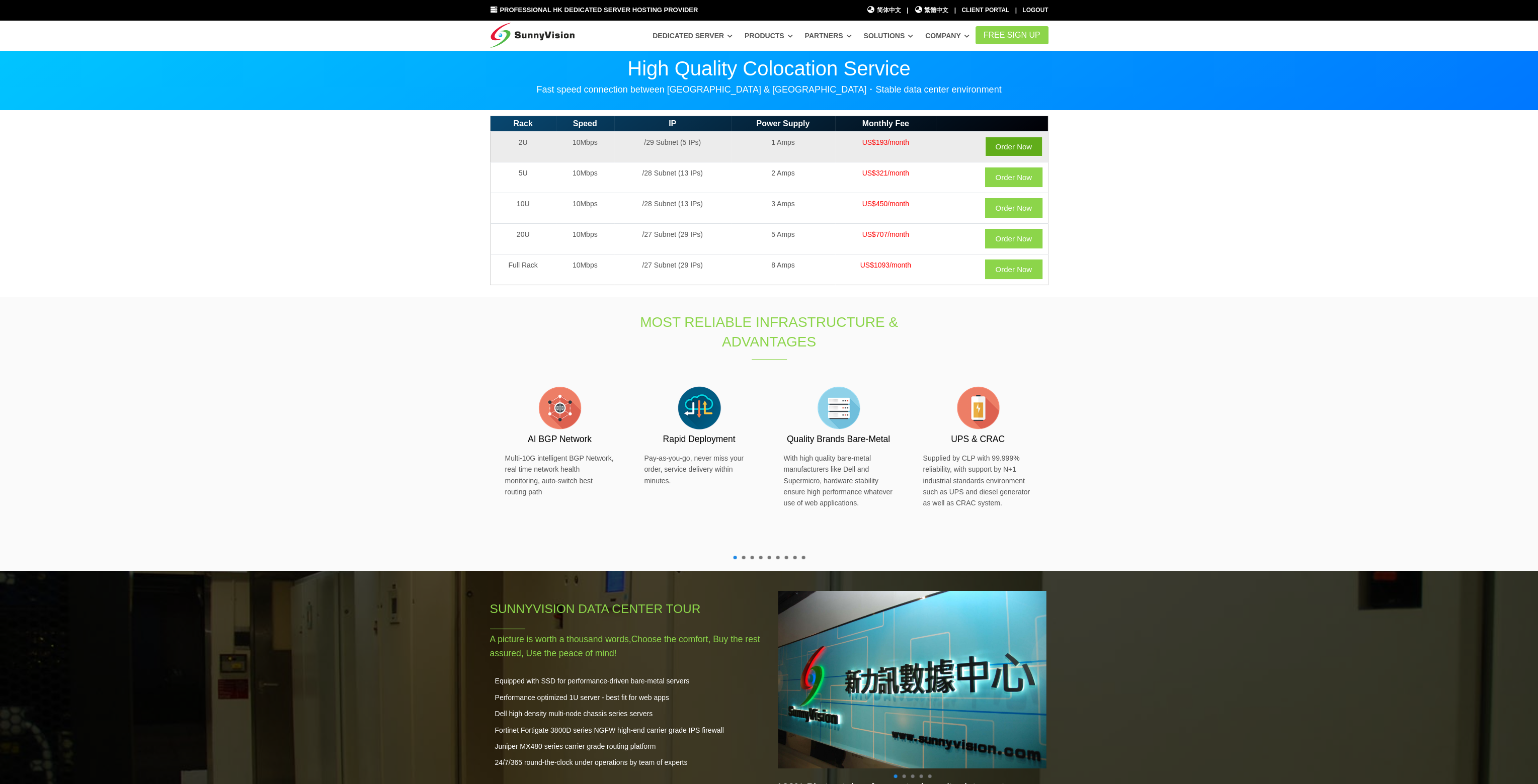
click at [1028, 150] on link "Order Now" at bounding box center [1014, 146] width 58 height 20
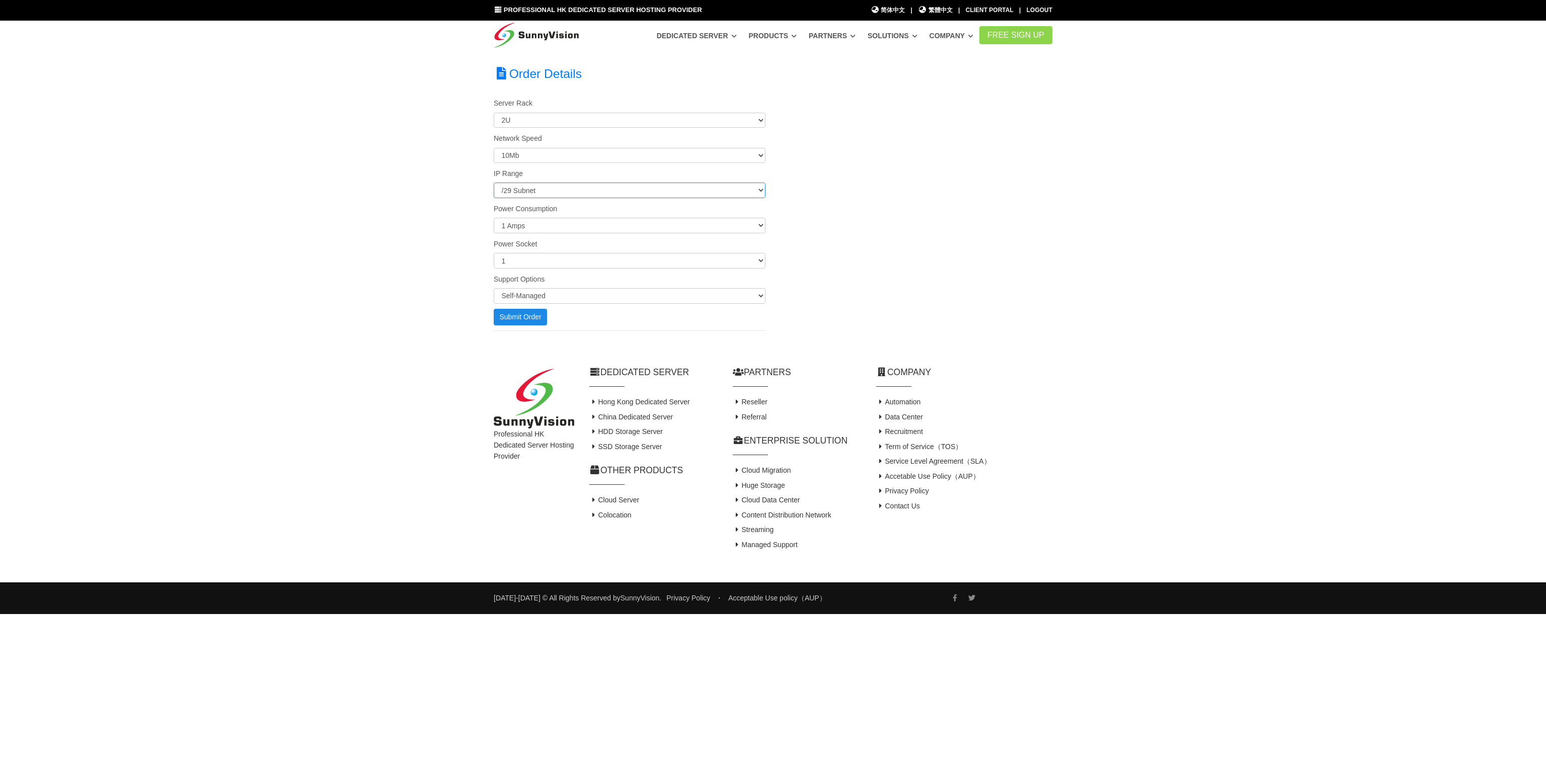
click at [612, 191] on select "/29 Subnet /28 Subnet /27 Subnet /26 Subnet /25 Subnet /24 Subnet" at bounding box center [629, 190] width 272 height 15
click at [963, 238] on div "Order Details Server Rack 2U 5U 10U 20U Full Rack Network Speed 10Mb 20Mb 30Mb …" at bounding box center [773, 198] width 574 height 266
drag, startPoint x: 668, startPoint y: 312, endPoint x: 674, endPoint y: 301, distance: 12.5
click at [670, 309] on div "Submit Order" at bounding box center [630, 317] width 287 height 17
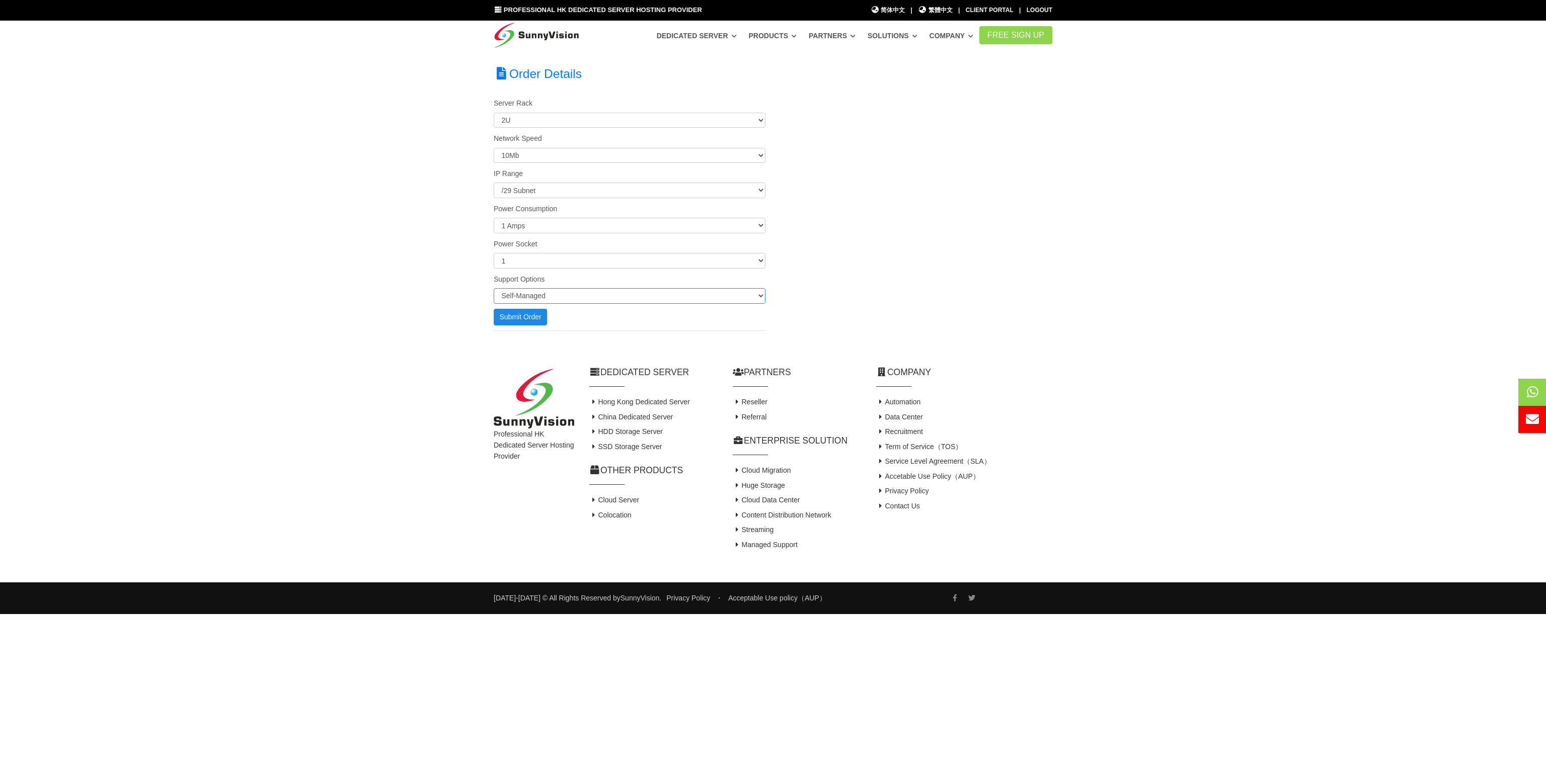
click at [675, 300] on select "Self-Managed Fully-Managed" at bounding box center [629, 296] width 272 height 15
drag, startPoint x: 675, startPoint y: 300, endPoint x: 747, endPoint y: 275, distance: 76.2
click at [677, 300] on select "Self-Managed Fully-Managed" at bounding box center [629, 296] width 272 height 15
drag, startPoint x: 967, startPoint y: 229, endPoint x: 979, endPoint y: 213, distance: 20.0
click at [974, 221] on div "Order Details Server Rack 2U 5U 10U 20U Full Rack Network Speed 10Mb 20Mb 30Mb …" at bounding box center [773, 198] width 574 height 266
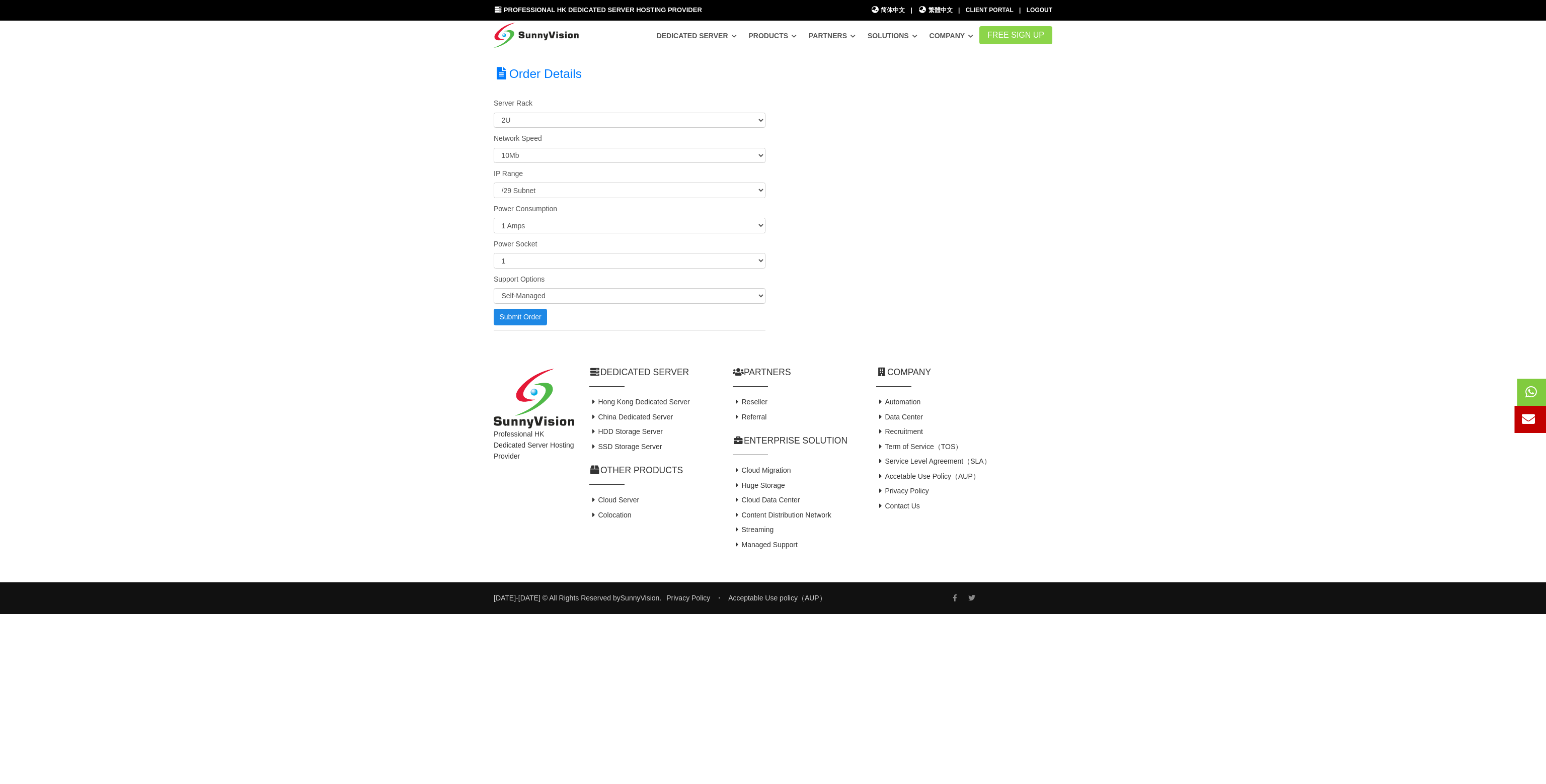
click at [1534, 412] on span at bounding box center [1546, 419] width 64 height 27
